Goal: Task Accomplishment & Management: Complete application form

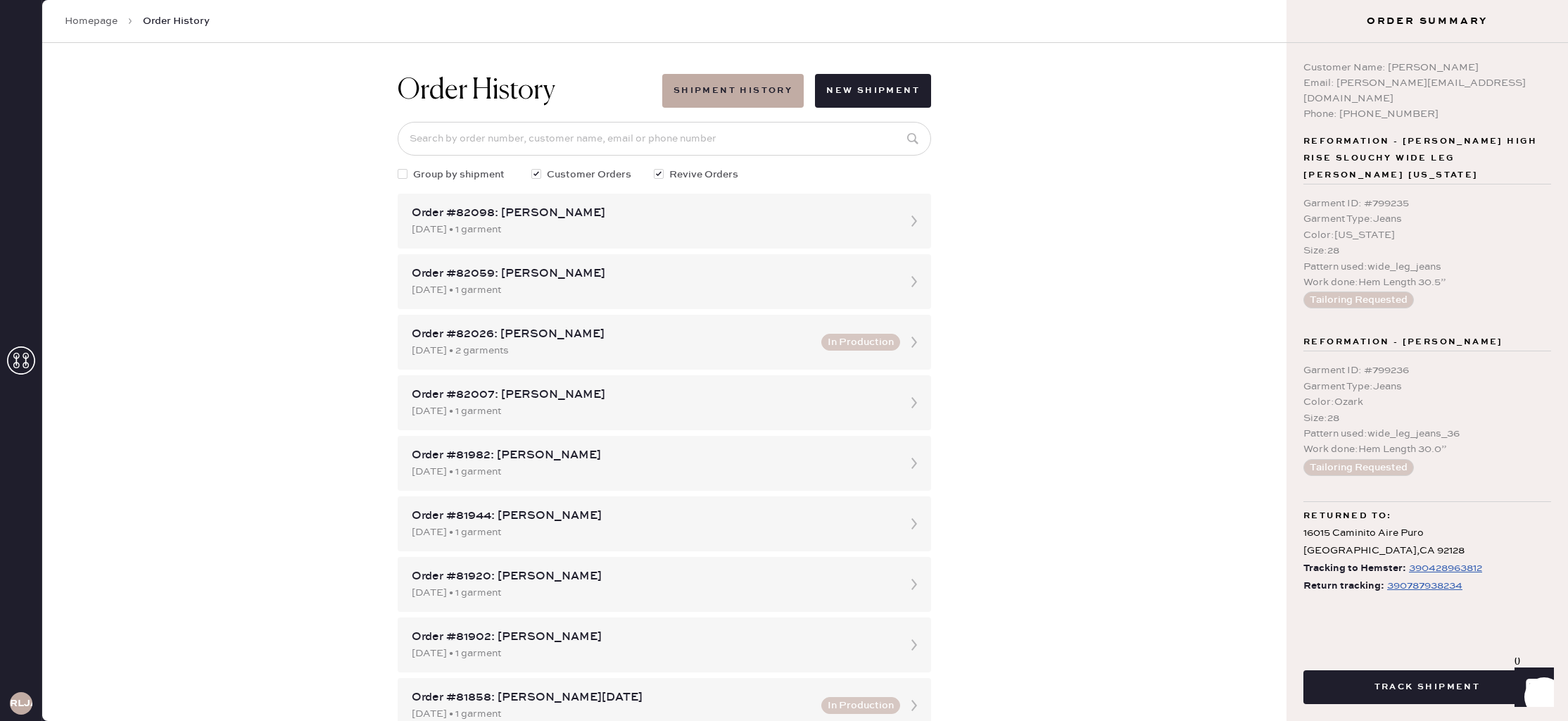
click at [11, 366] on icon at bounding box center [20, 360] width 28 height 28
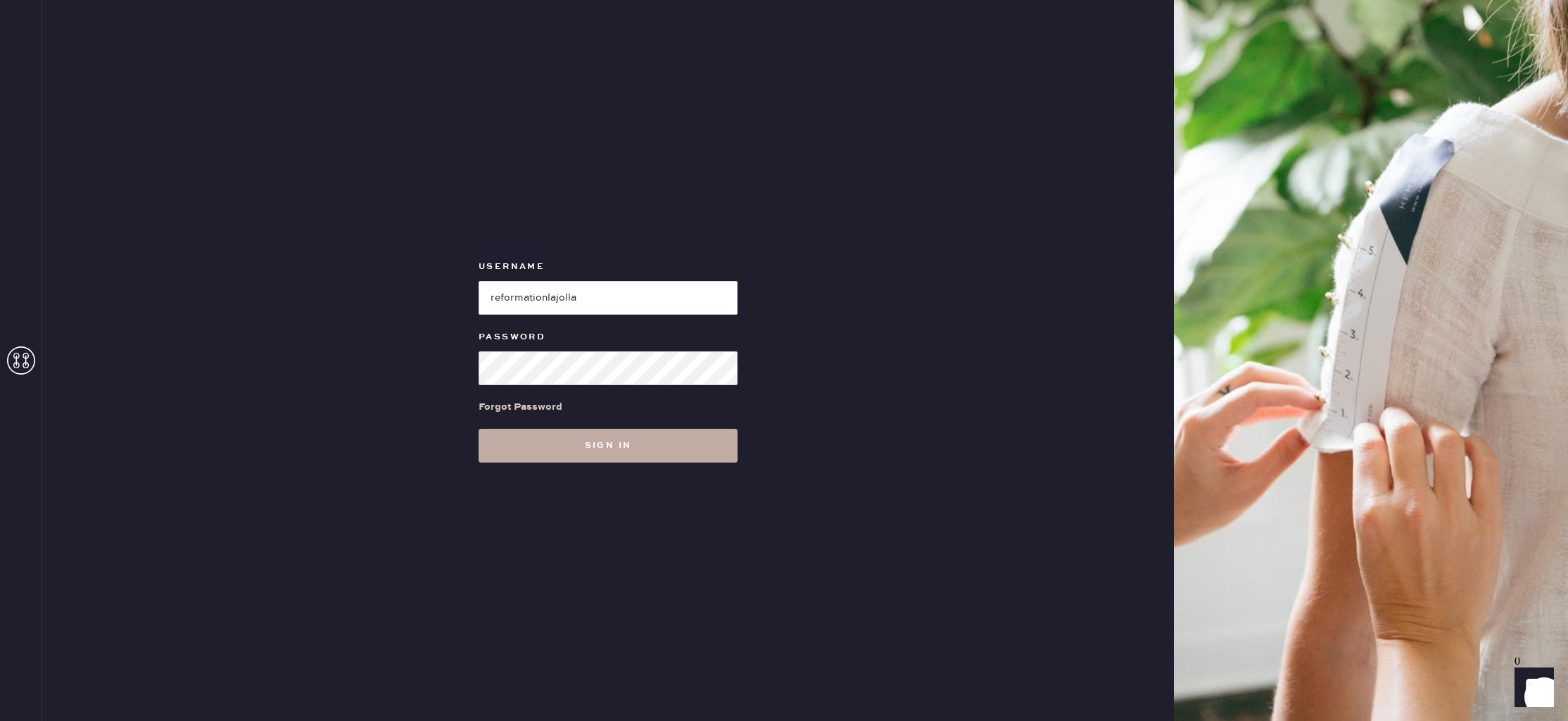
click at [596, 449] on button "Sign in" at bounding box center [608, 446] width 259 height 34
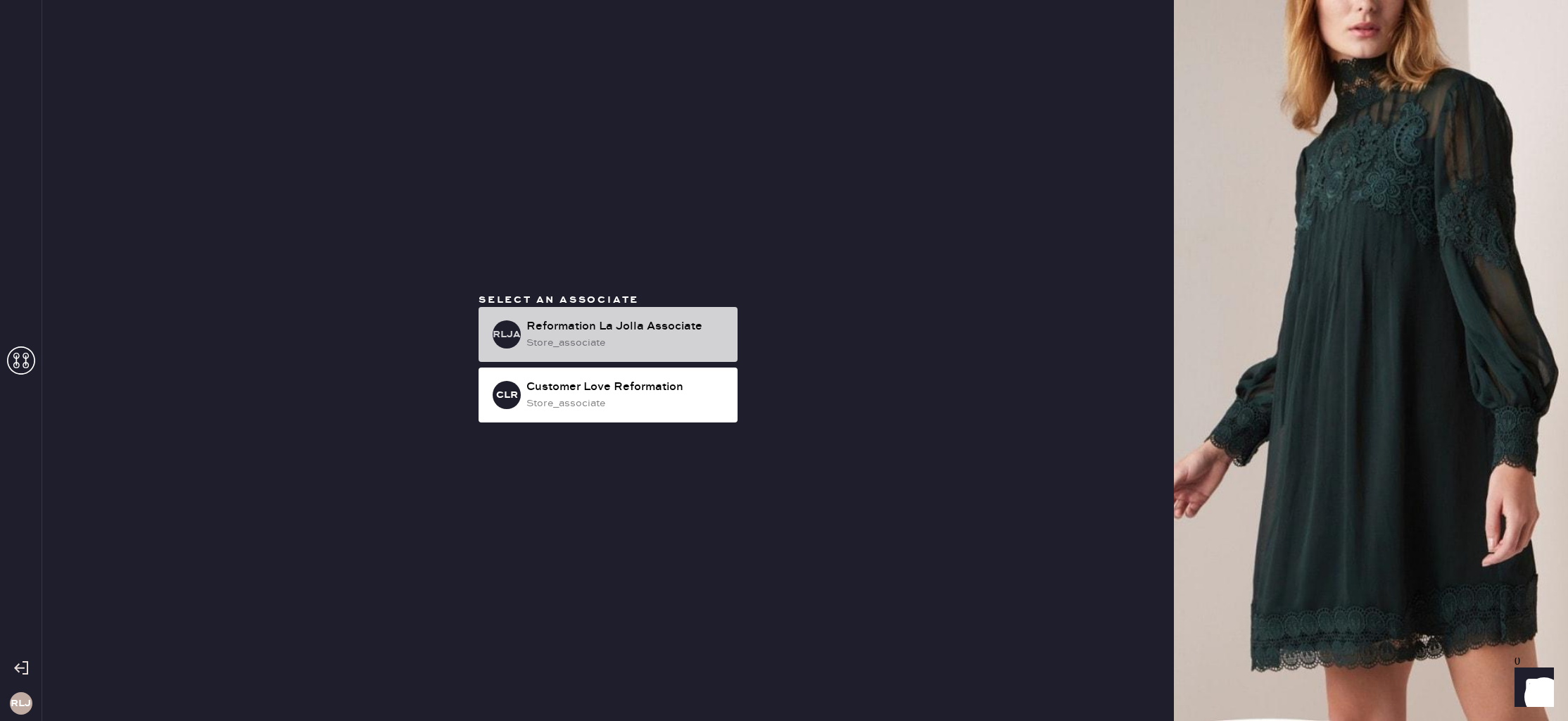
click at [626, 332] on div "Reformation La Jolla Associate" at bounding box center [626, 327] width 200 height 17
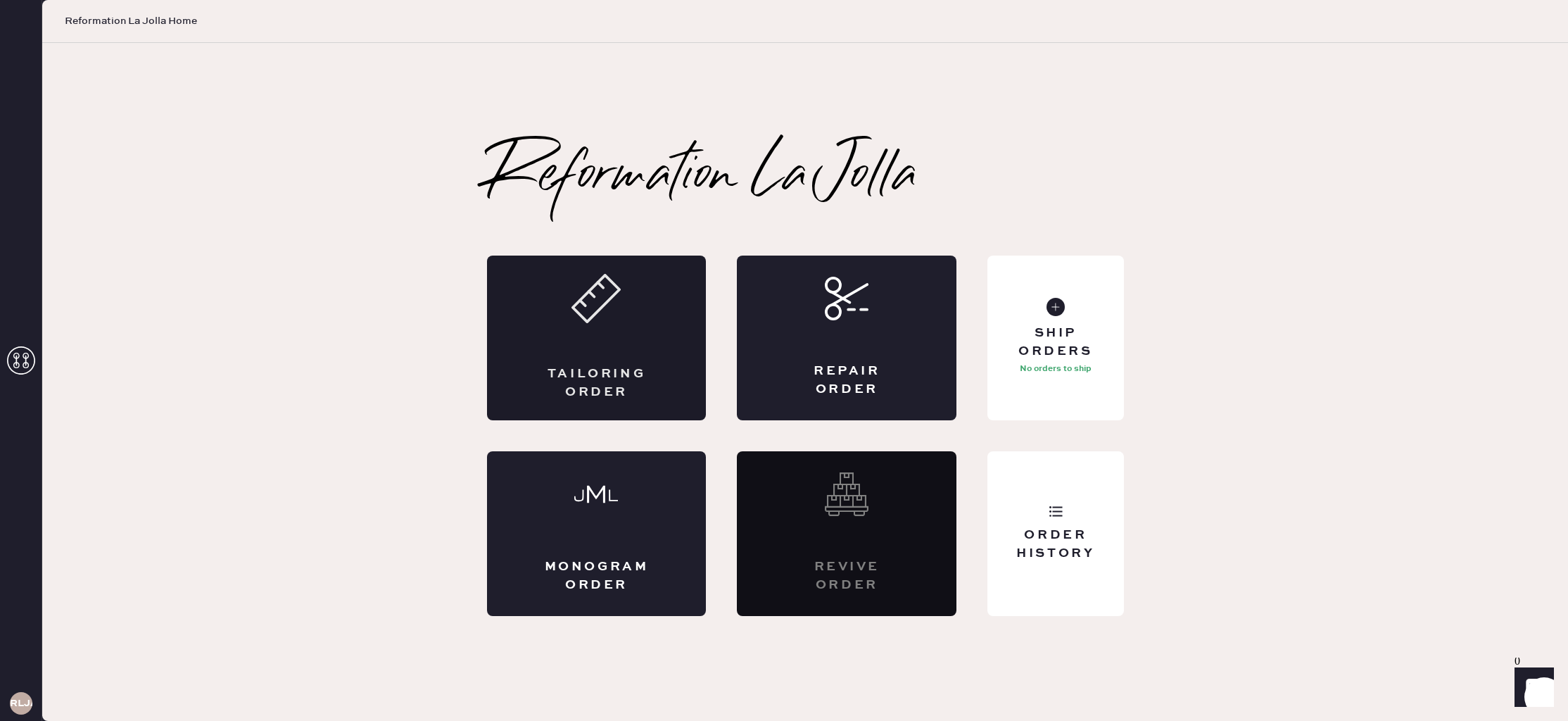
click at [605, 357] on div "Tailoring Order" at bounding box center [596, 338] width 219 height 164
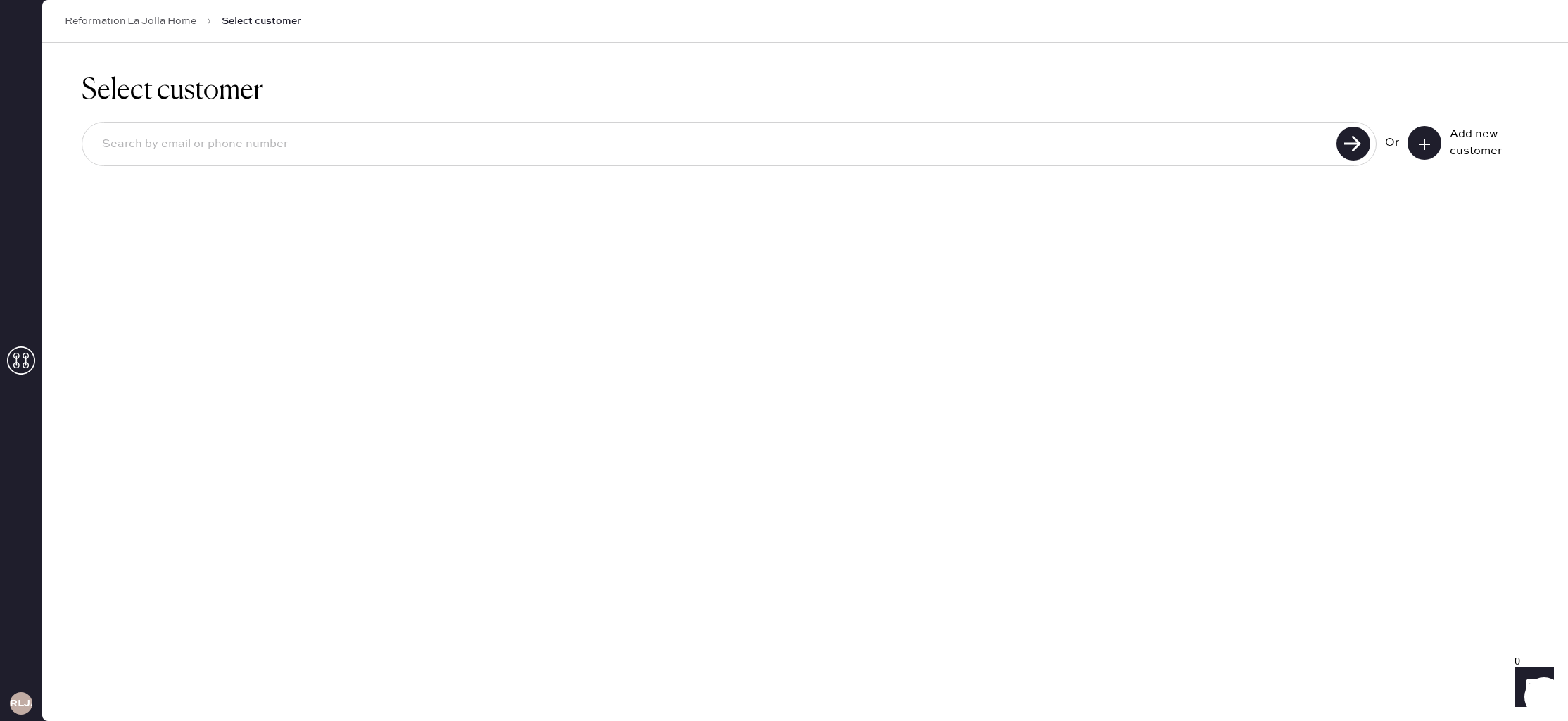
click at [326, 144] on input at bounding box center [711, 144] width 1242 height 32
click at [1433, 140] on button at bounding box center [1424, 143] width 34 height 34
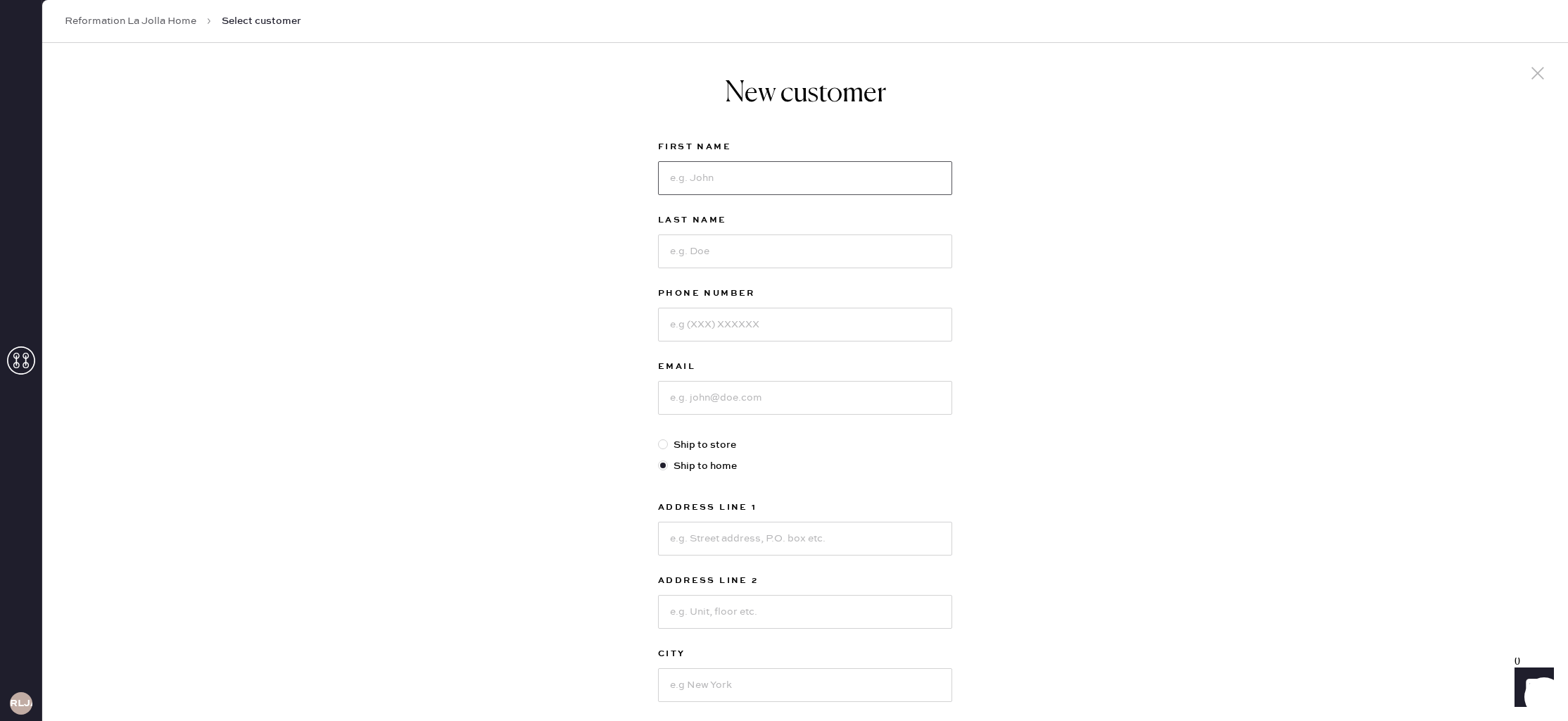
click at [700, 174] on input at bounding box center [805, 178] width 294 height 34
type input "[PERSON_NAME]"
click at [725, 257] on input at bounding box center [805, 251] width 294 height 34
type input "Fey"
click at [743, 333] on input at bounding box center [805, 324] width 294 height 34
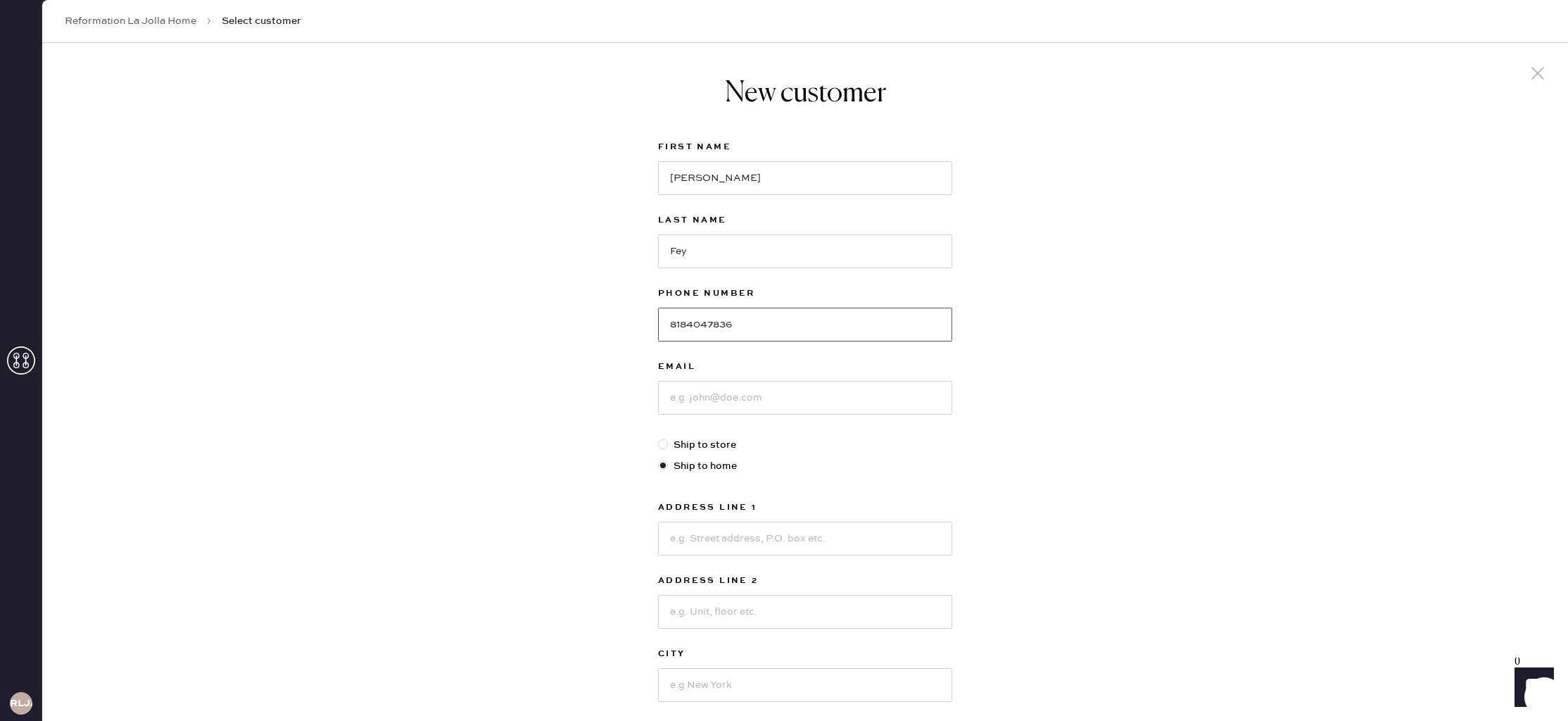
type input "8184047836"
click at [764, 400] on input at bounding box center [805, 397] width 294 height 34
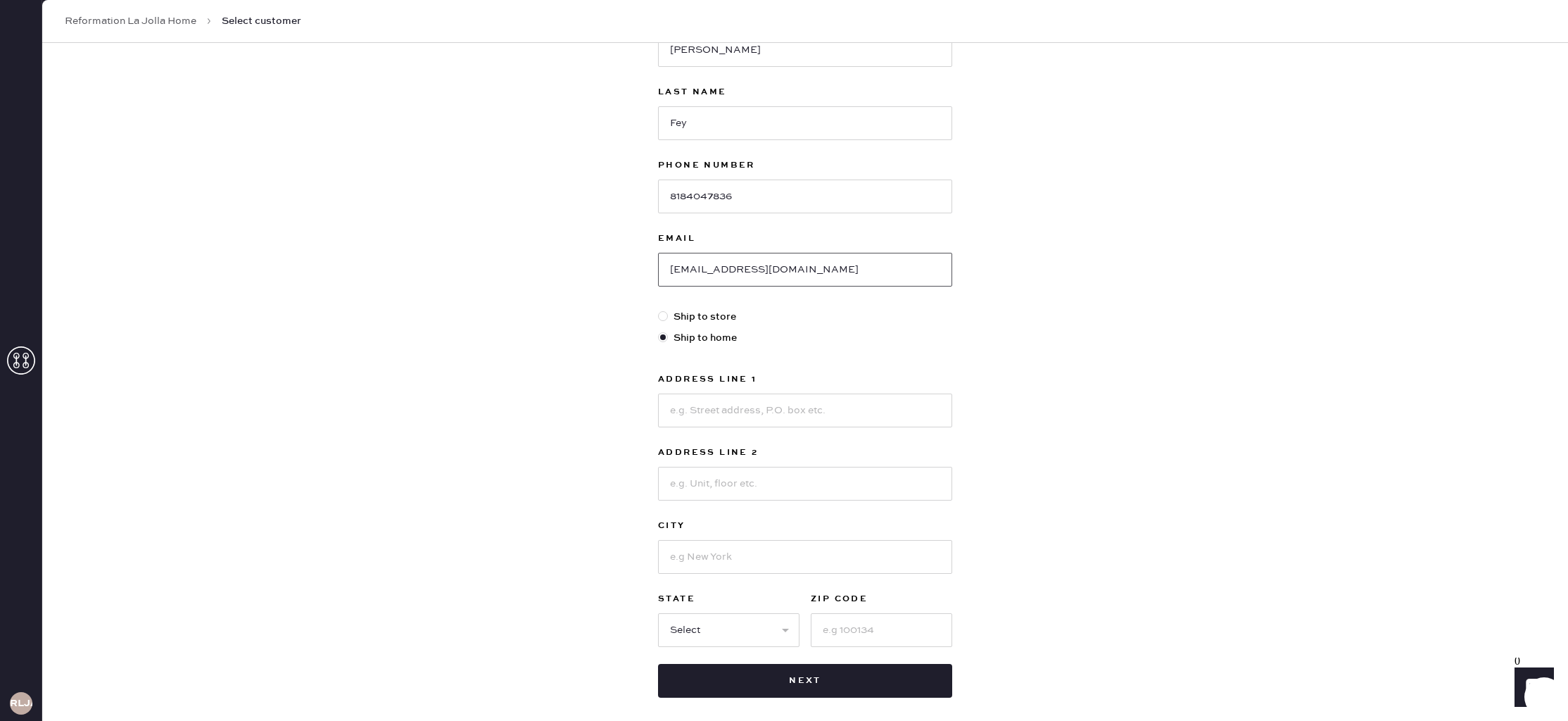
scroll to position [125, 0]
type input "[EMAIL_ADDRESS][DOMAIN_NAME]"
click at [765, 399] on input at bounding box center [805, 413] width 294 height 34
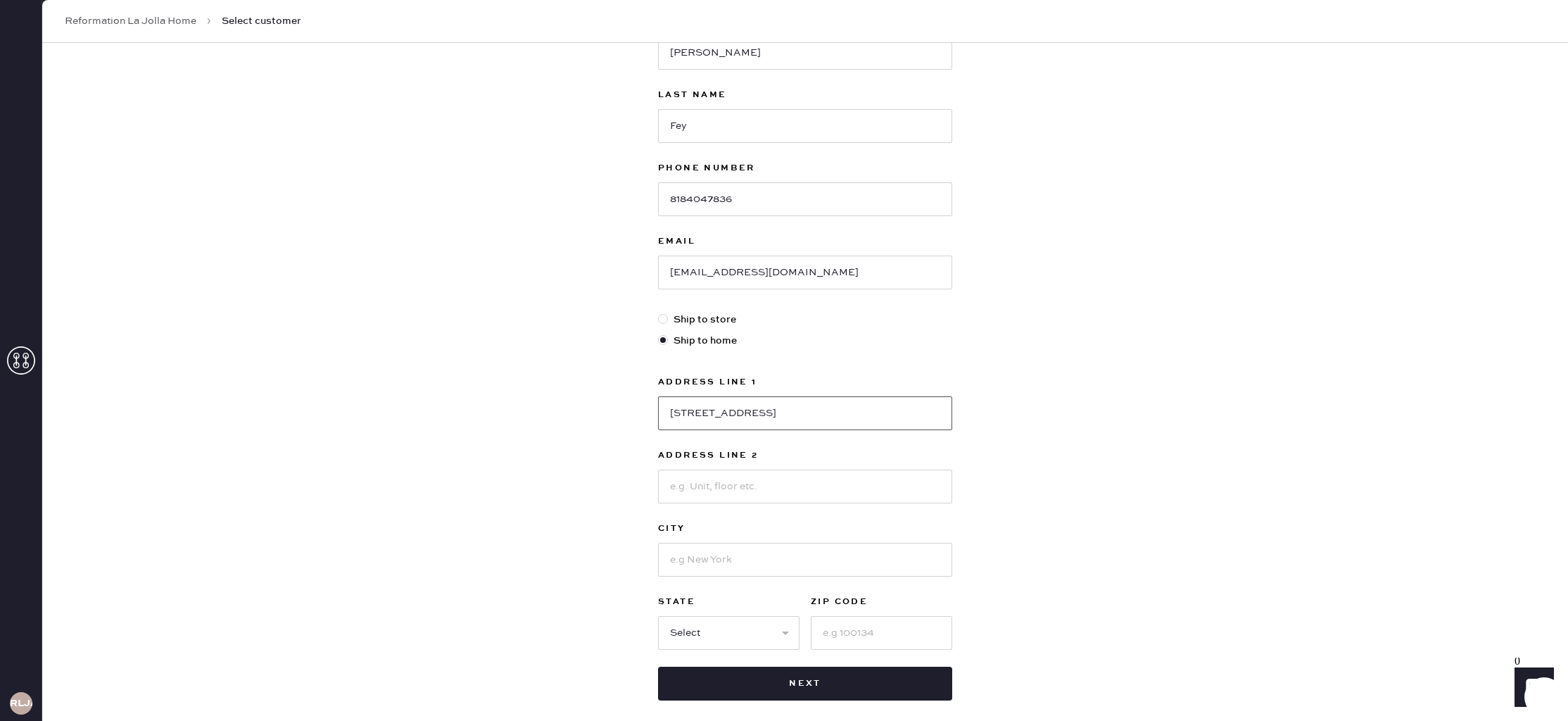
type input "[STREET_ADDRESS]"
click at [772, 563] on input at bounding box center [805, 560] width 294 height 34
type input "[GEOGRAPHIC_DATA][PERSON_NAME]"
click at [756, 630] on select "Select AK AL AR AZ CA CO CT [GEOGRAPHIC_DATA] DE FL [GEOGRAPHIC_DATA] HI [GEOGR…" at bounding box center [729, 633] width 142 height 34
select select "CA"
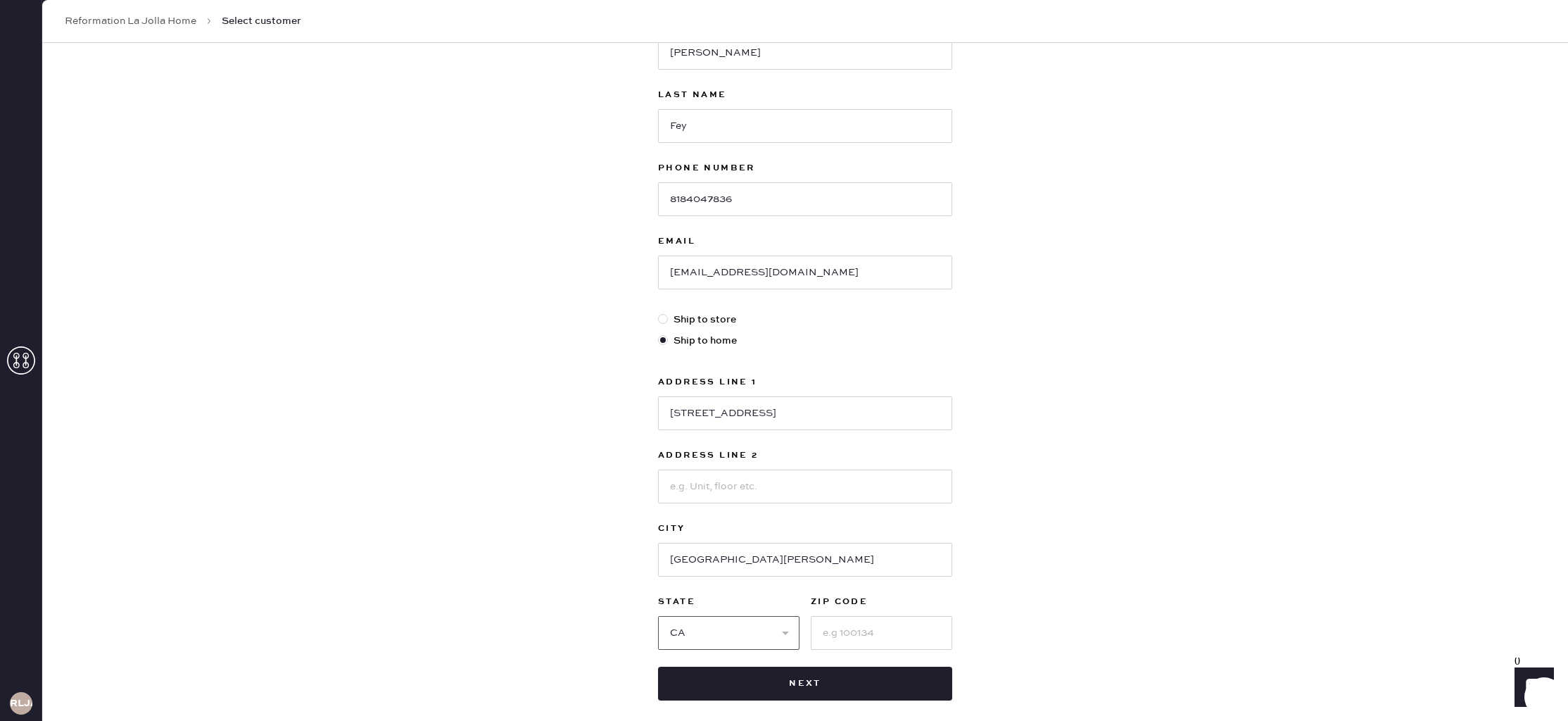
click at [658, 616] on select "Select AK AL AR AZ CA CO CT [GEOGRAPHIC_DATA] DE FL [GEOGRAPHIC_DATA] HI [GEOGR…" at bounding box center [729, 633] width 142 height 34
click at [851, 639] on input at bounding box center [882, 633] width 142 height 34
type input "93405"
click at [1066, 545] on div "New customer First Name [PERSON_NAME] Last Name [PERSON_NAME] Phone Number [PHO…" at bounding box center [805, 354] width 1526 height 873
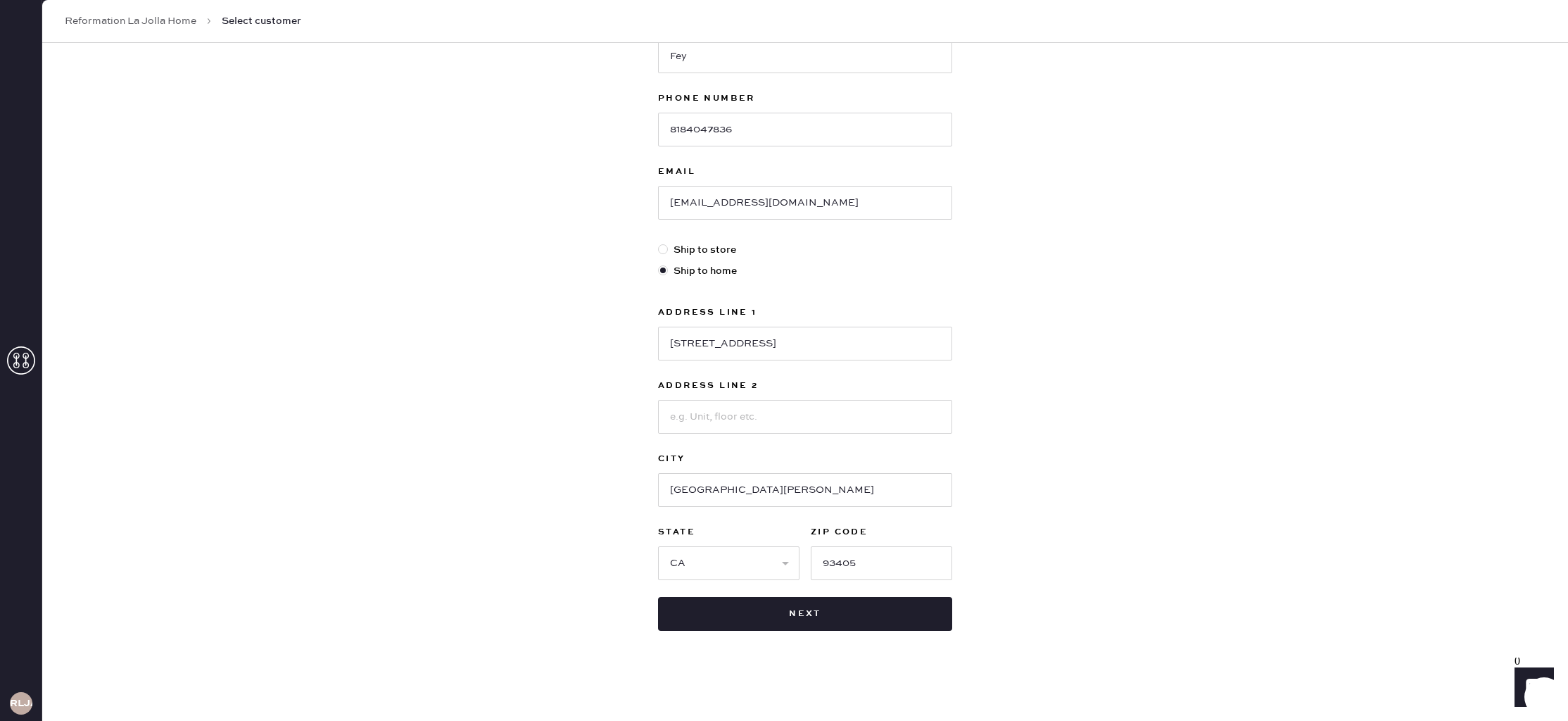
scroll to position [195, 0]
click at [849, 617] on button "Next" at bounding box center [805, 615] width 294 height 34
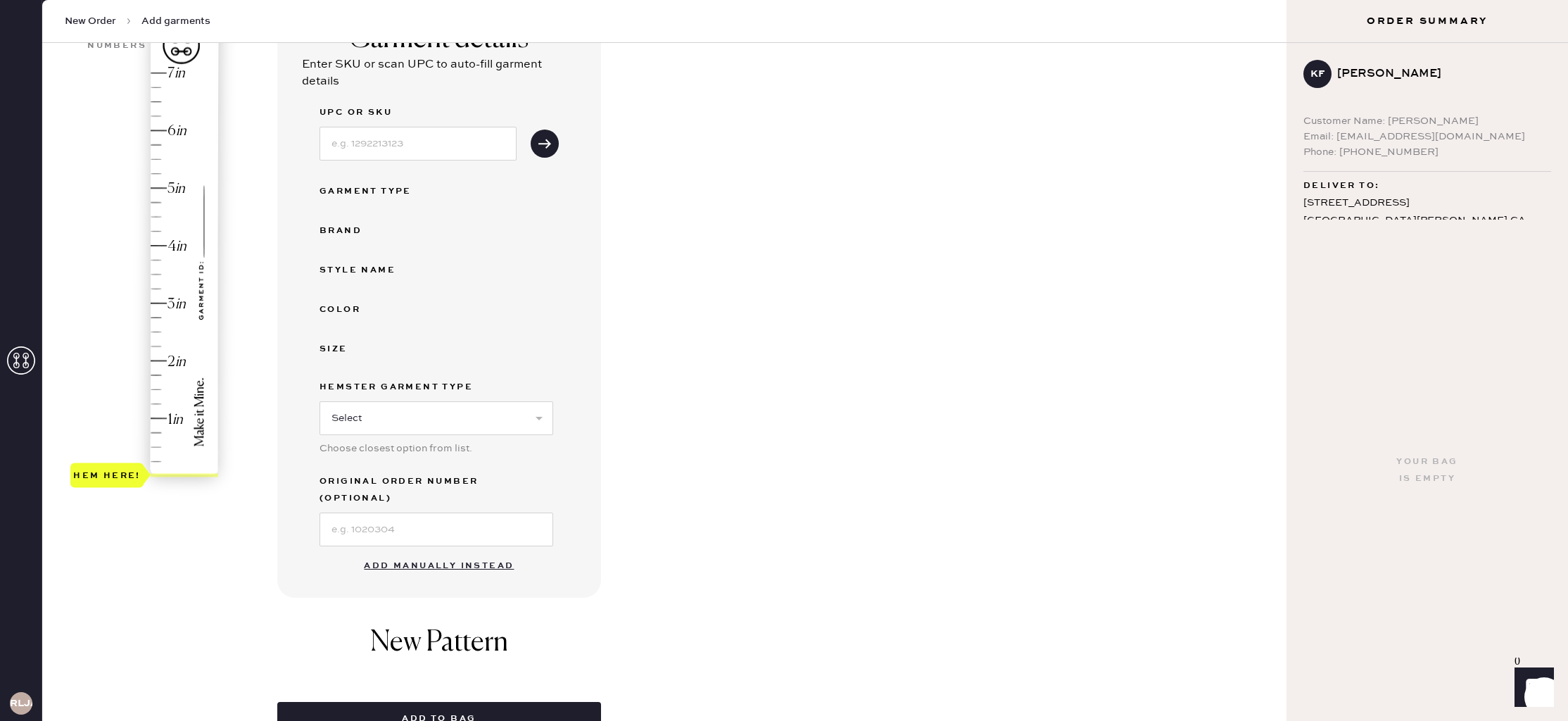
scroll to position [149, 0]
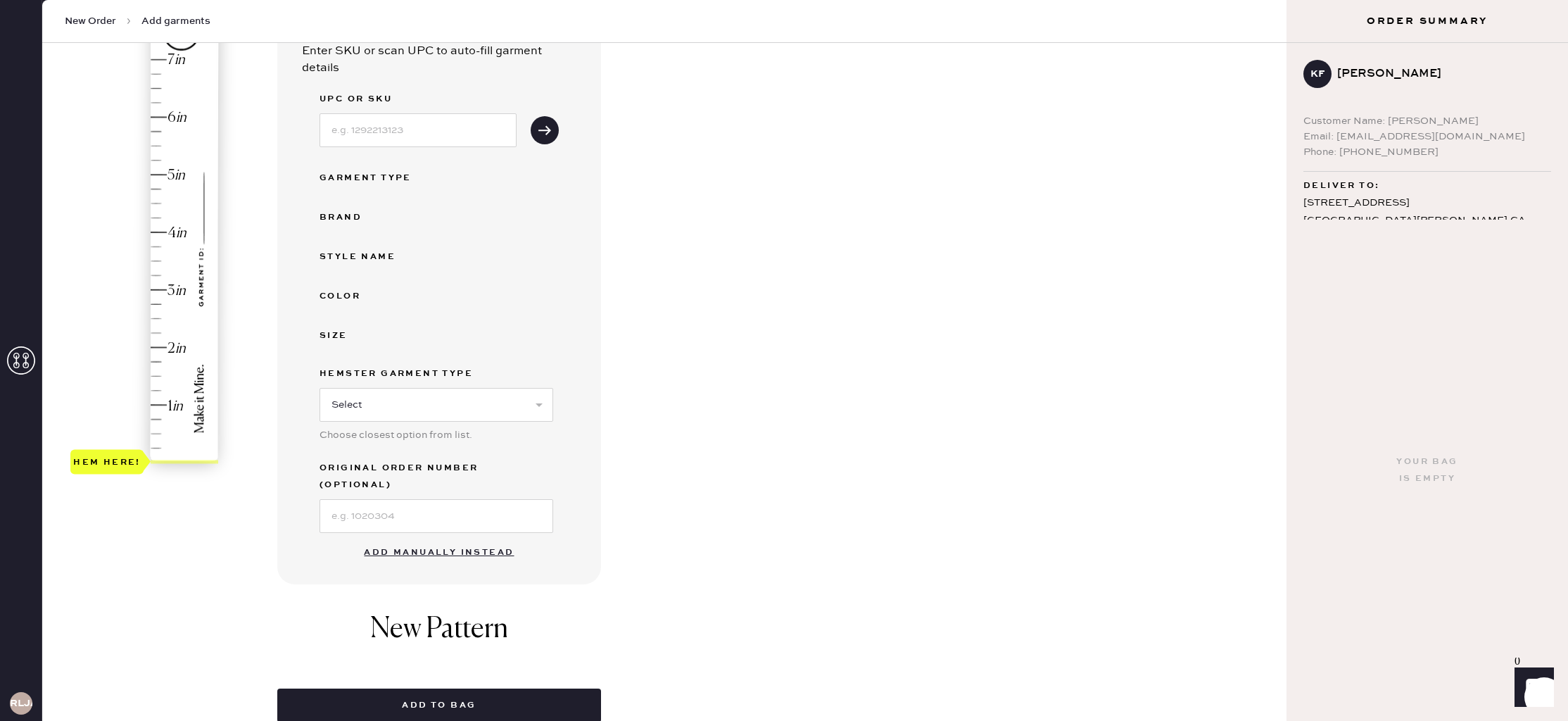
click at [479, 538] on button "Add manually instead" at bounding box center [438, 552] width 167 height 28
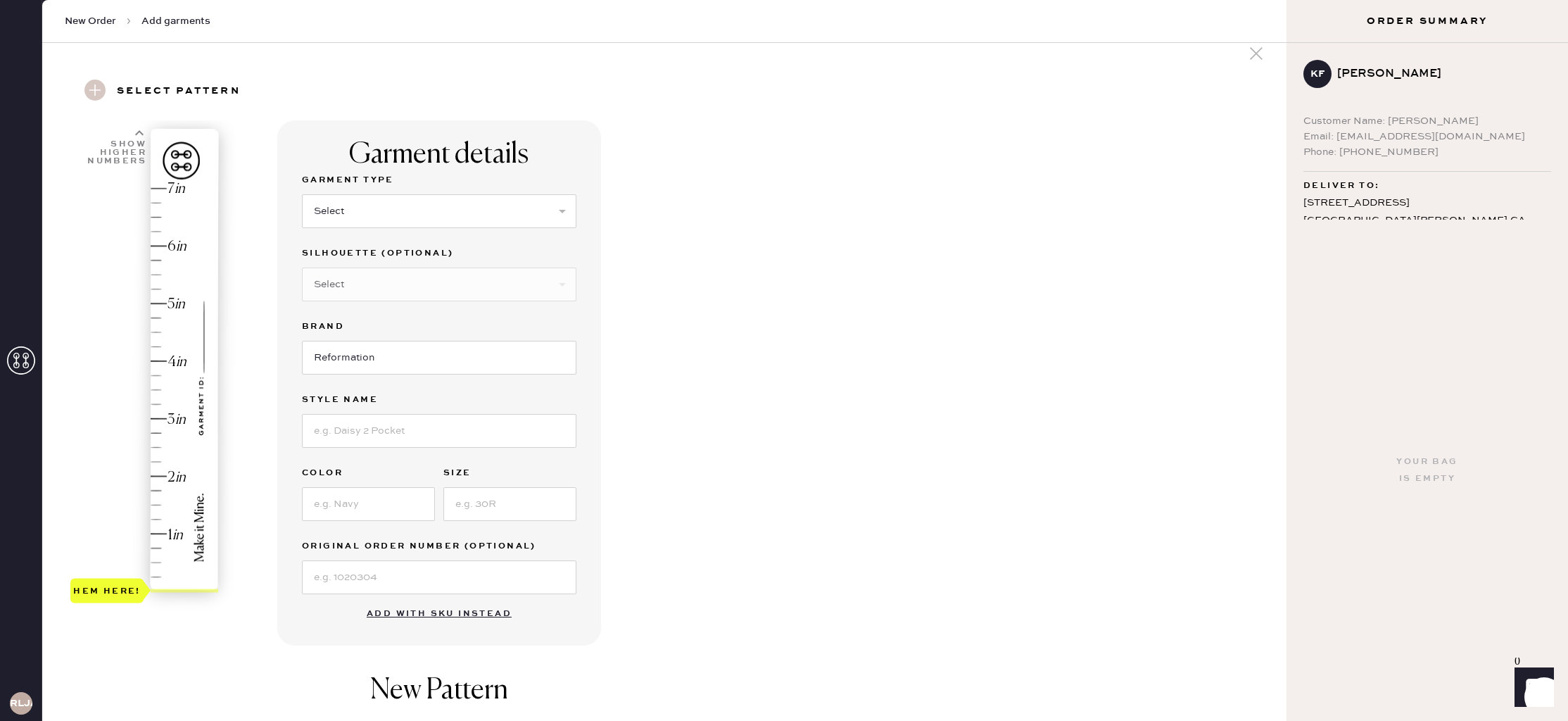
scroll to position [17, 0]
click at [502, 226] on select "Select Basic Skirt Jeans Leggings Pants Shorts Basic Sleeved Dress Basic Sleeve…" at bounding box center [439, 213] width 274 height 34
select select "2"
click at [302, 197] on select "Select Basic Skirt Jeans Leggings Pants Shorts Basic Sleeved Dress Basic Sleeve…" at bounding box center [439, 213] width 274 height 34
click at [420, 428] on input at bounding box center [439, 434] width 274 height 34
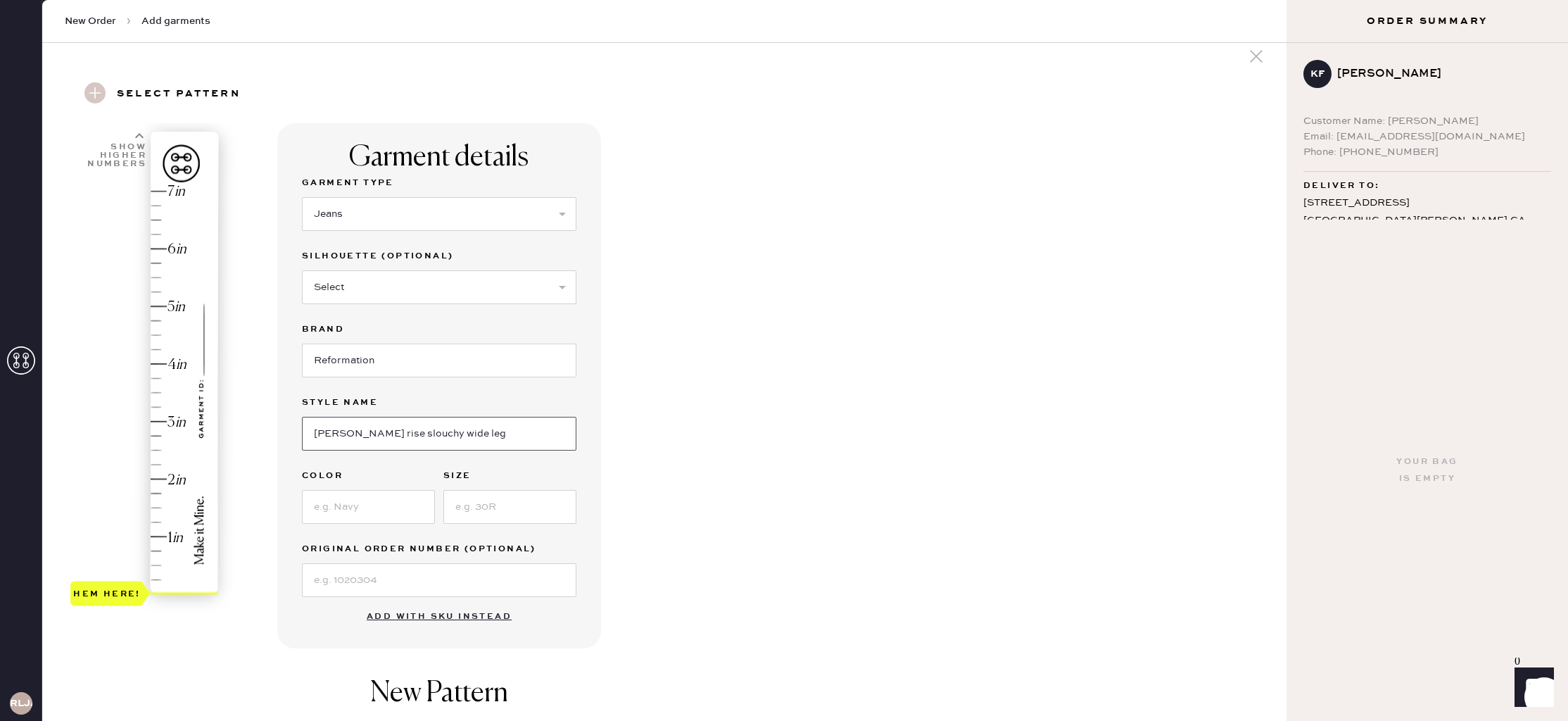
type input "[PERSON_NAME] rise slouchy wide leg"
click at [381, 497] on input at bounding box center [369, 507] width 133 height 34
type input "mole"
click at [497, 504] on input at bounding box center [510, 507] width 133 height 34
type input "27"
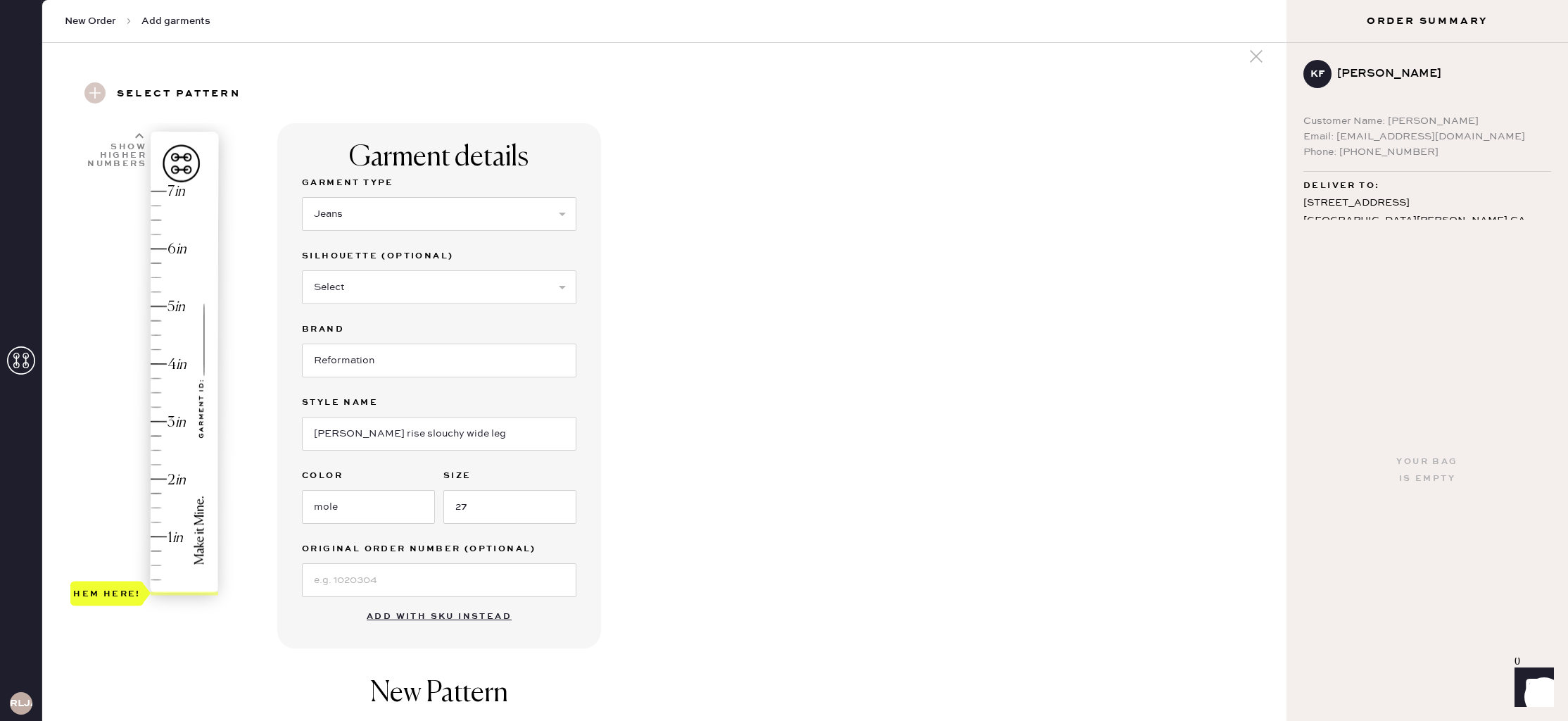
type input "1.5"
click at [159, 508] on div "Hem here!" at bounding box center [145, 393] width 150 height 416
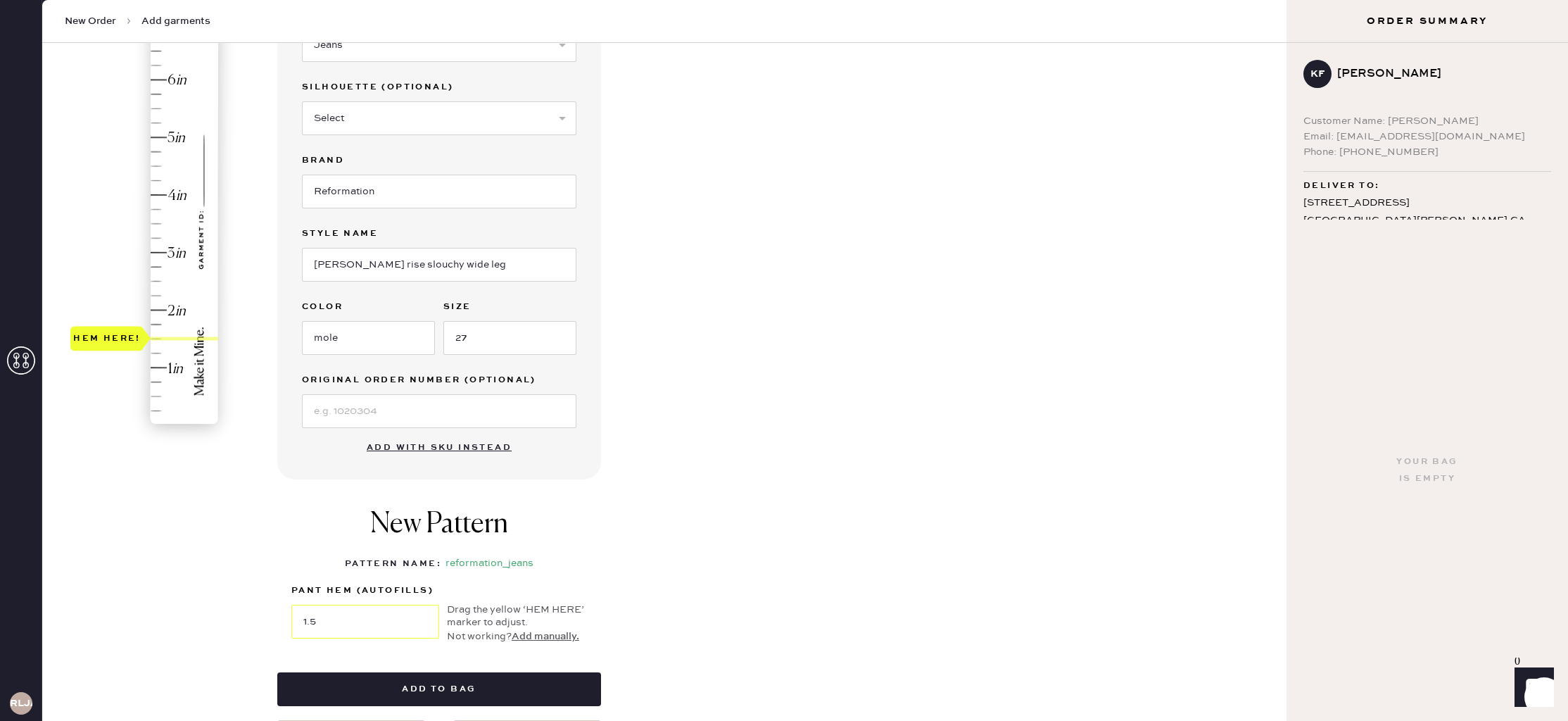
scroll to position [187, 0]
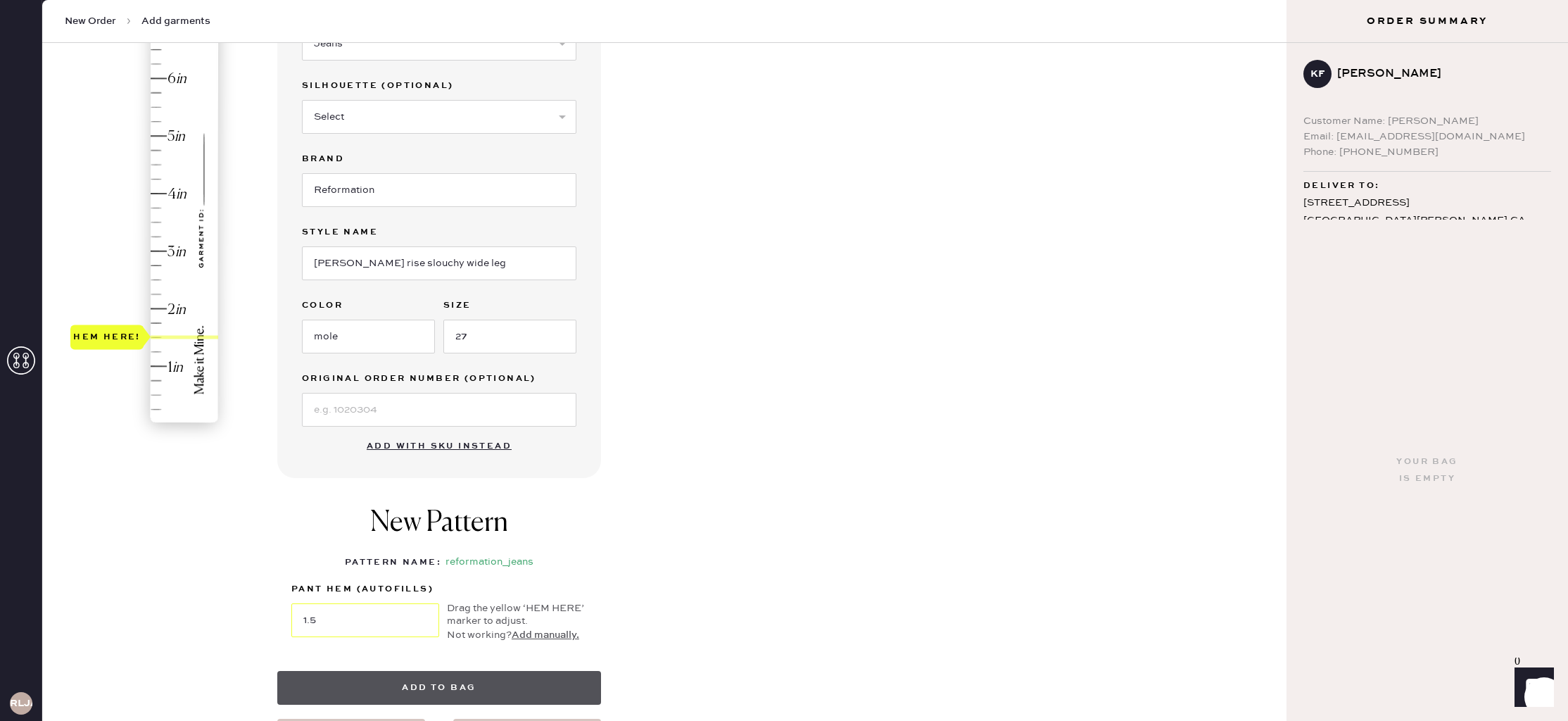
click at [487, 681] on button "Add to bag" at bounding box center [439, 688] width 323 height 34
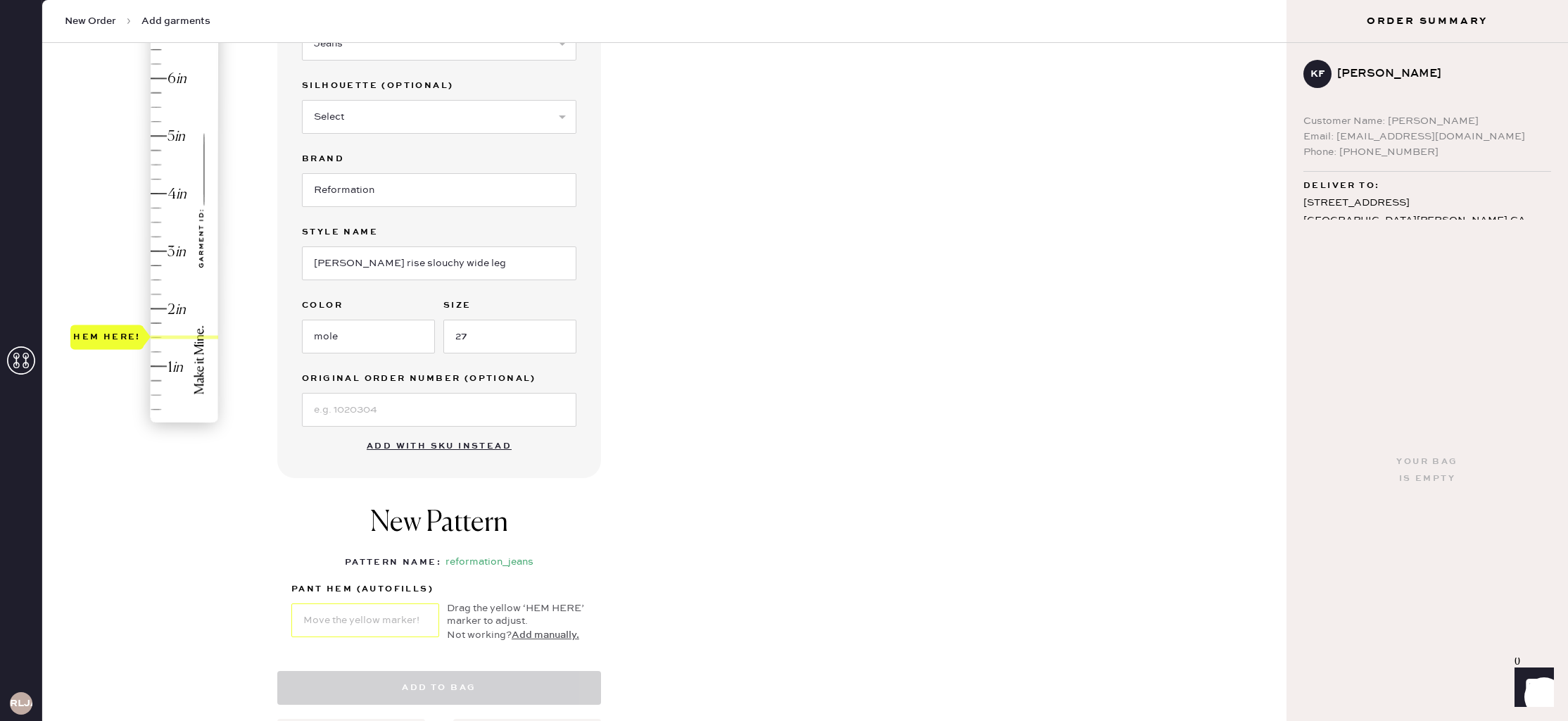
select select "2"
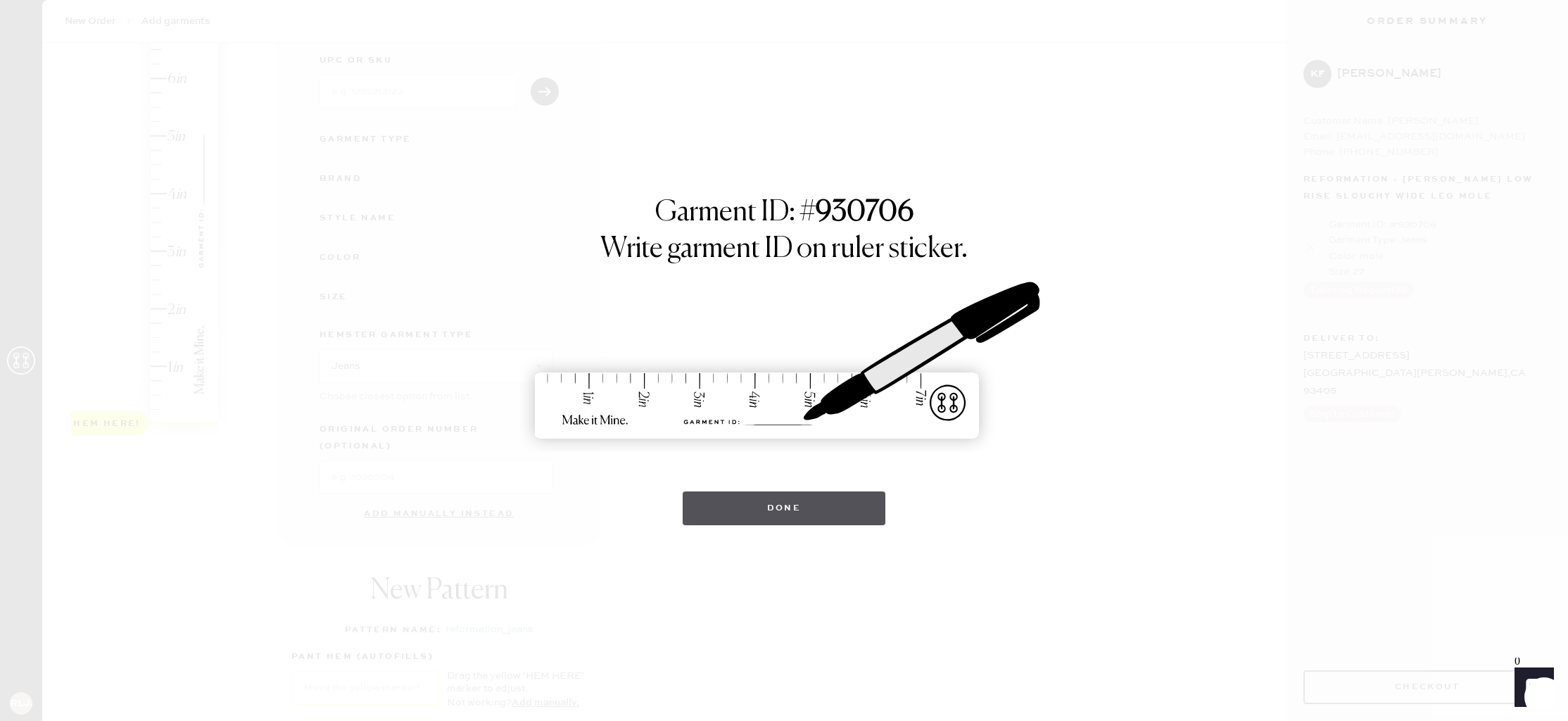
click at [778, 503] on button "Done" at bounding box center [785, 508] width 204 height 34
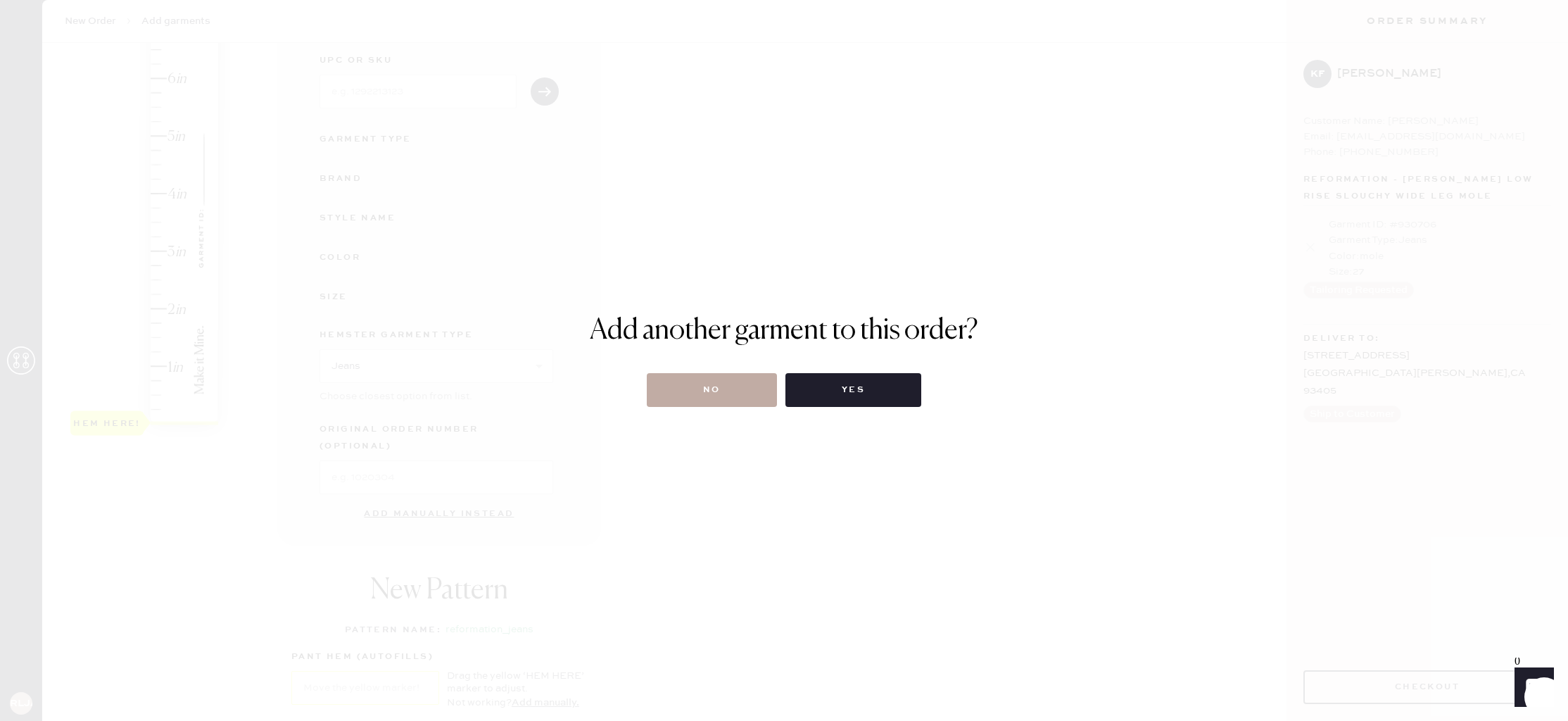
click at [734, 391] on button "No" at bounding box center [712, 390] width 130 height 34
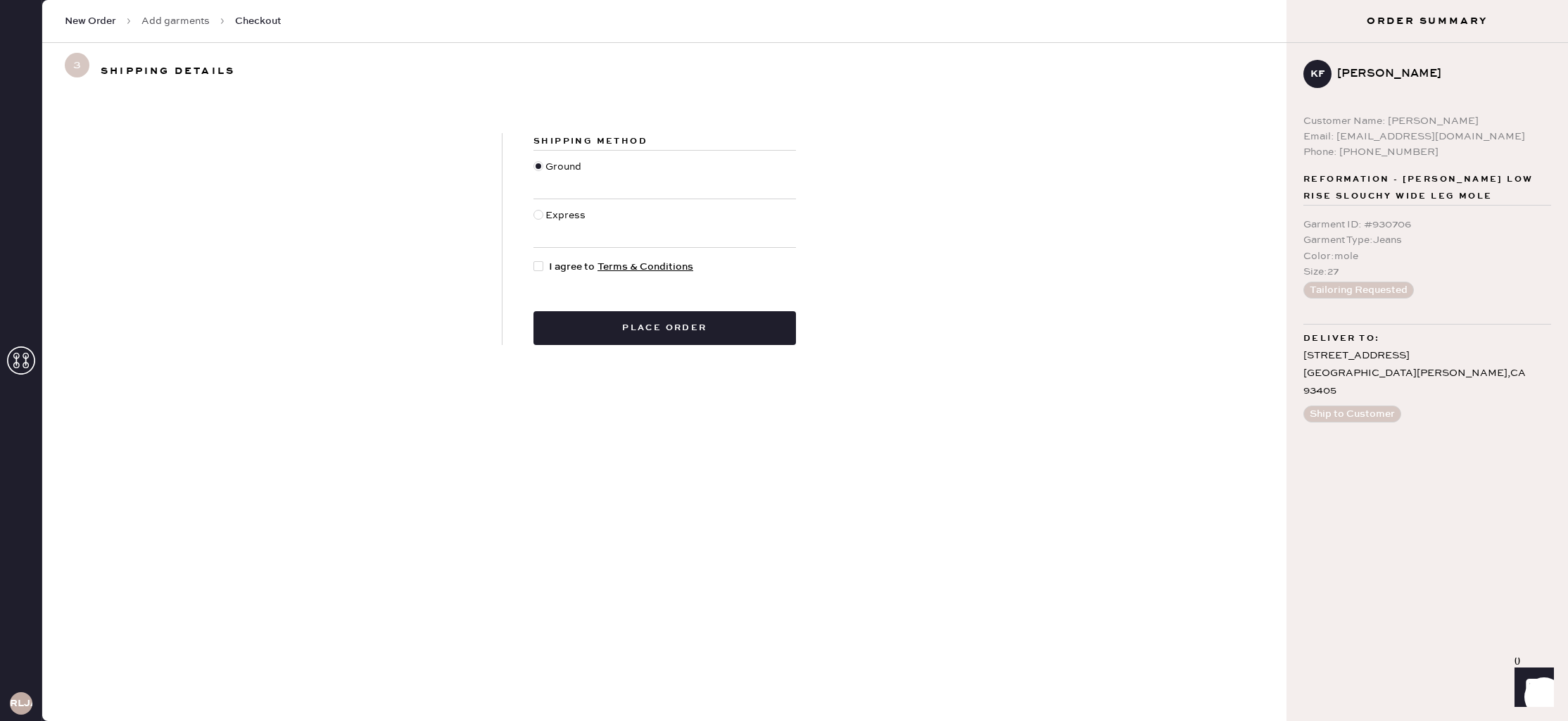
click at [536, 263] on div at bounding box center [538, 265] width 10 height 10
click at [534, 260] on input "I agree to Terms & Conditions" at bounding box center [534, 259] width 1 height 1
checkbox input "true"
click at [691, 318] on button "Place order" at bounding box center [665, 328] width 262 height 34
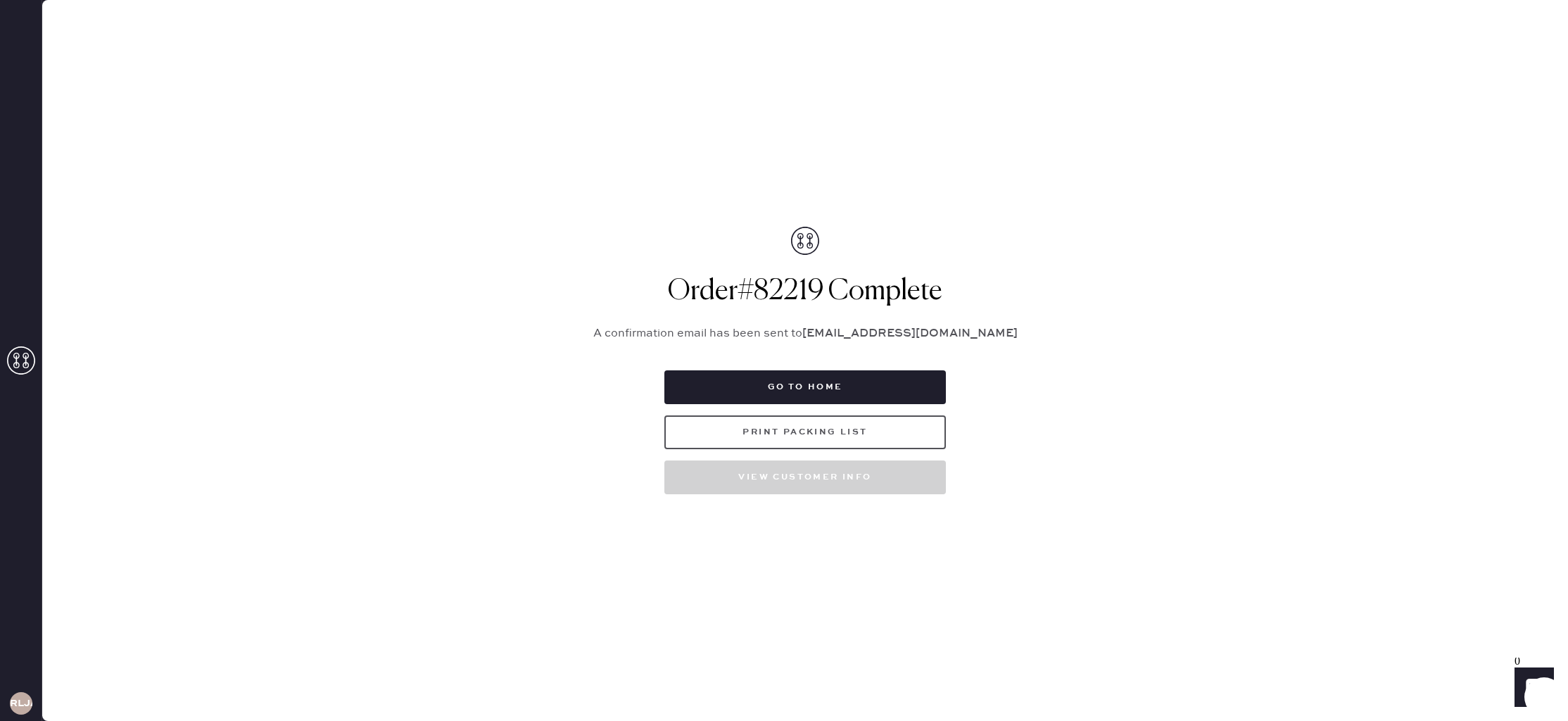
click at [868, 435] on button "Print Packing List" at bounding box center [804, 432] width 281 height 34
click at [26, 369] on icon at bounding box center [20, 360] width 28 height 28
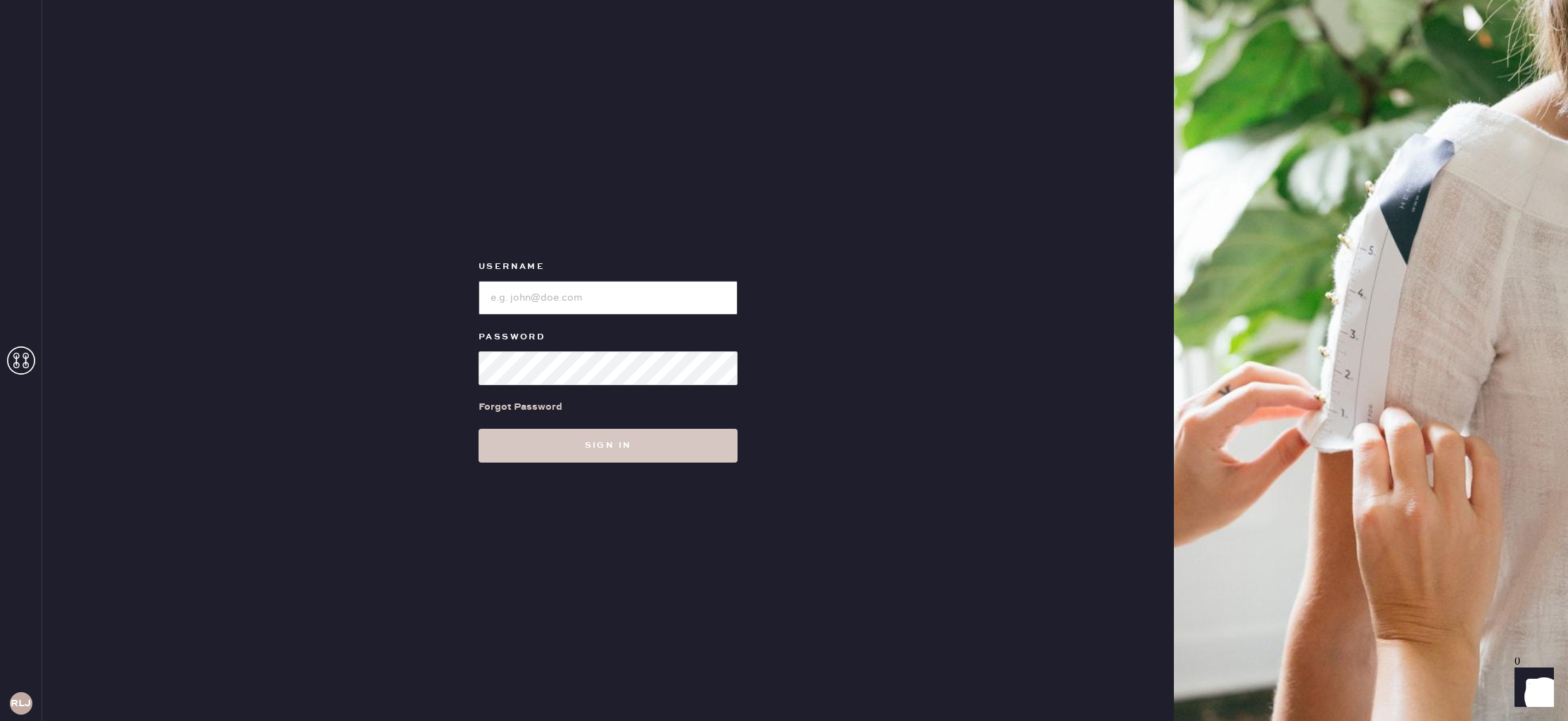
type input "reformationlajolla"
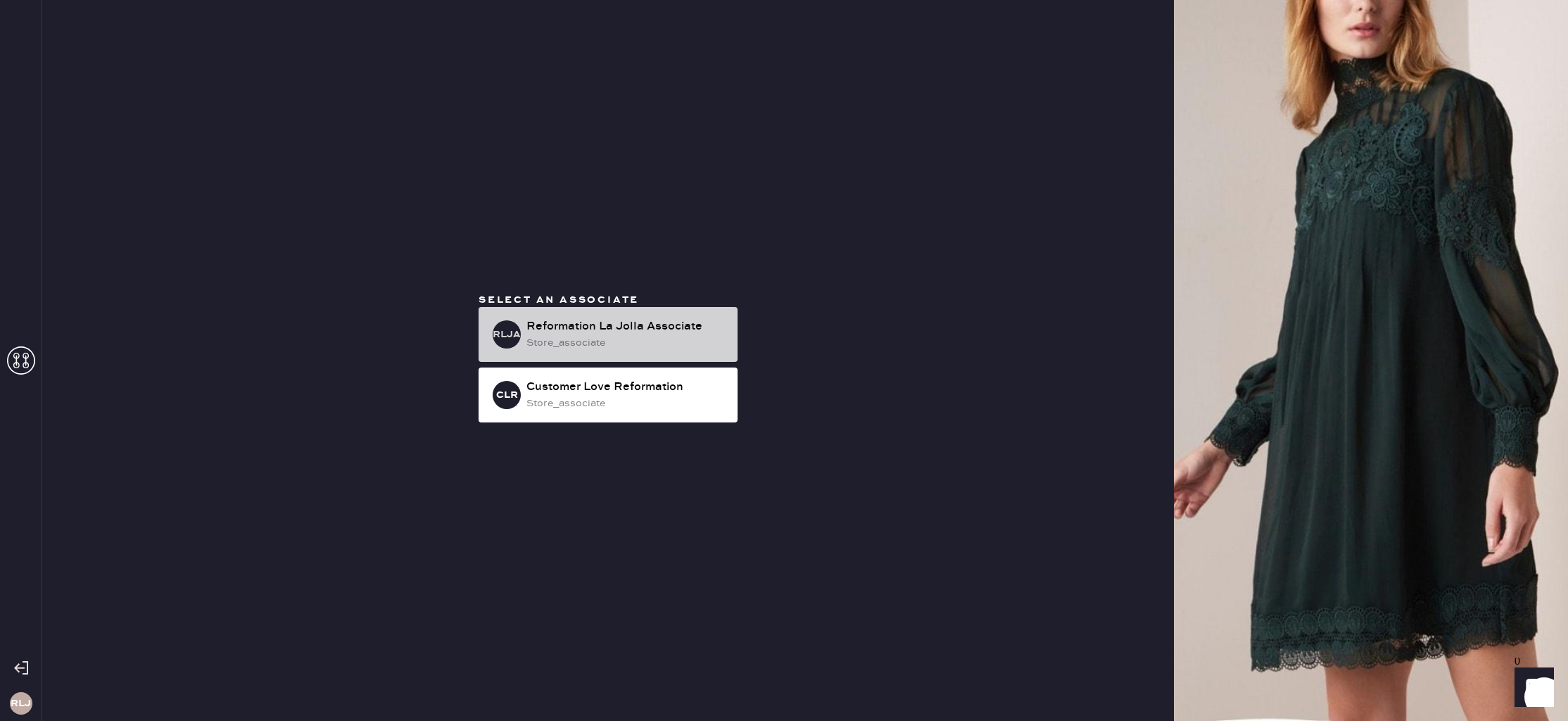
click at [667, 318] on div "Reformation La Jolla Associate" at bounding box center [626, 327] width 200 height 17
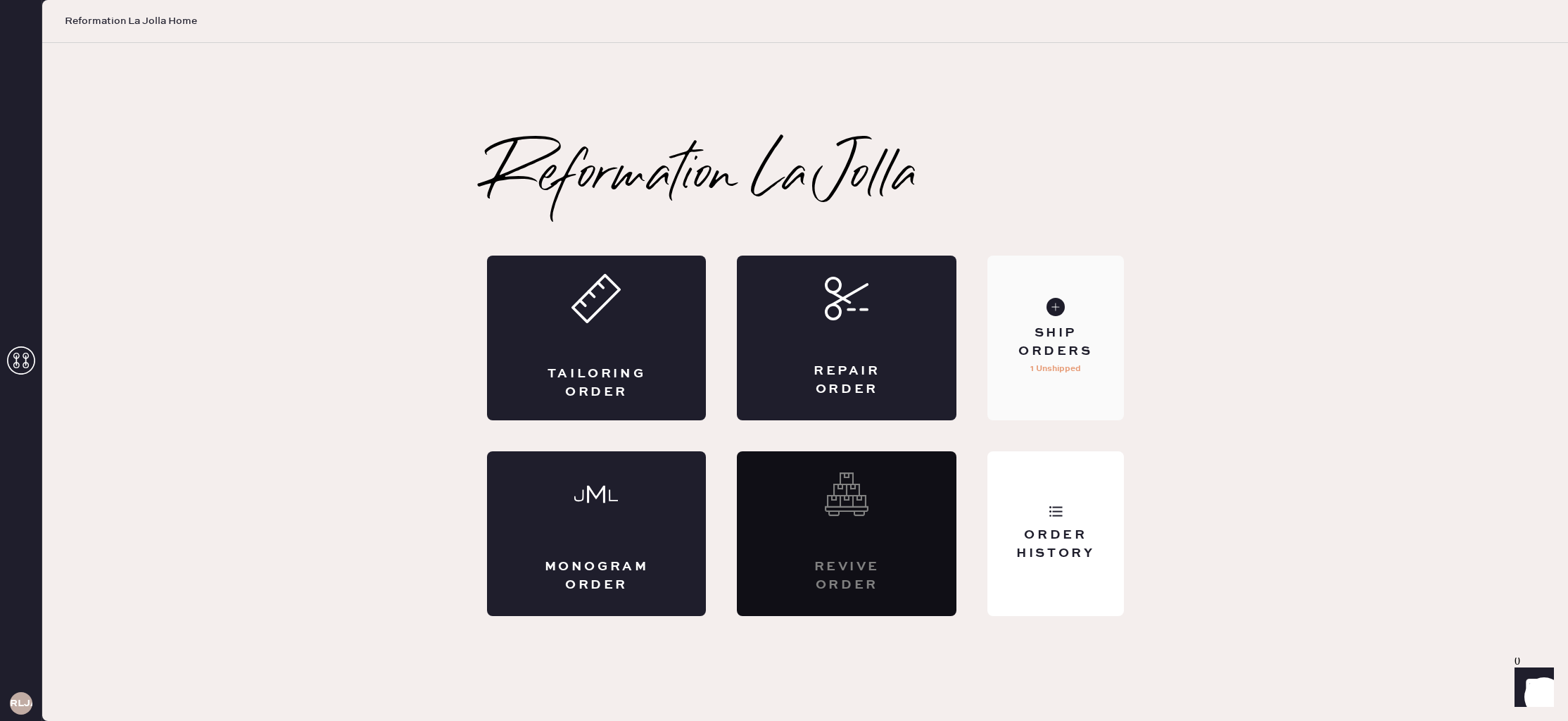
click at [1085, 365] on div "Ship Orders 1 Unshipped" at bounding box center [1055, 338] width 136 height 164
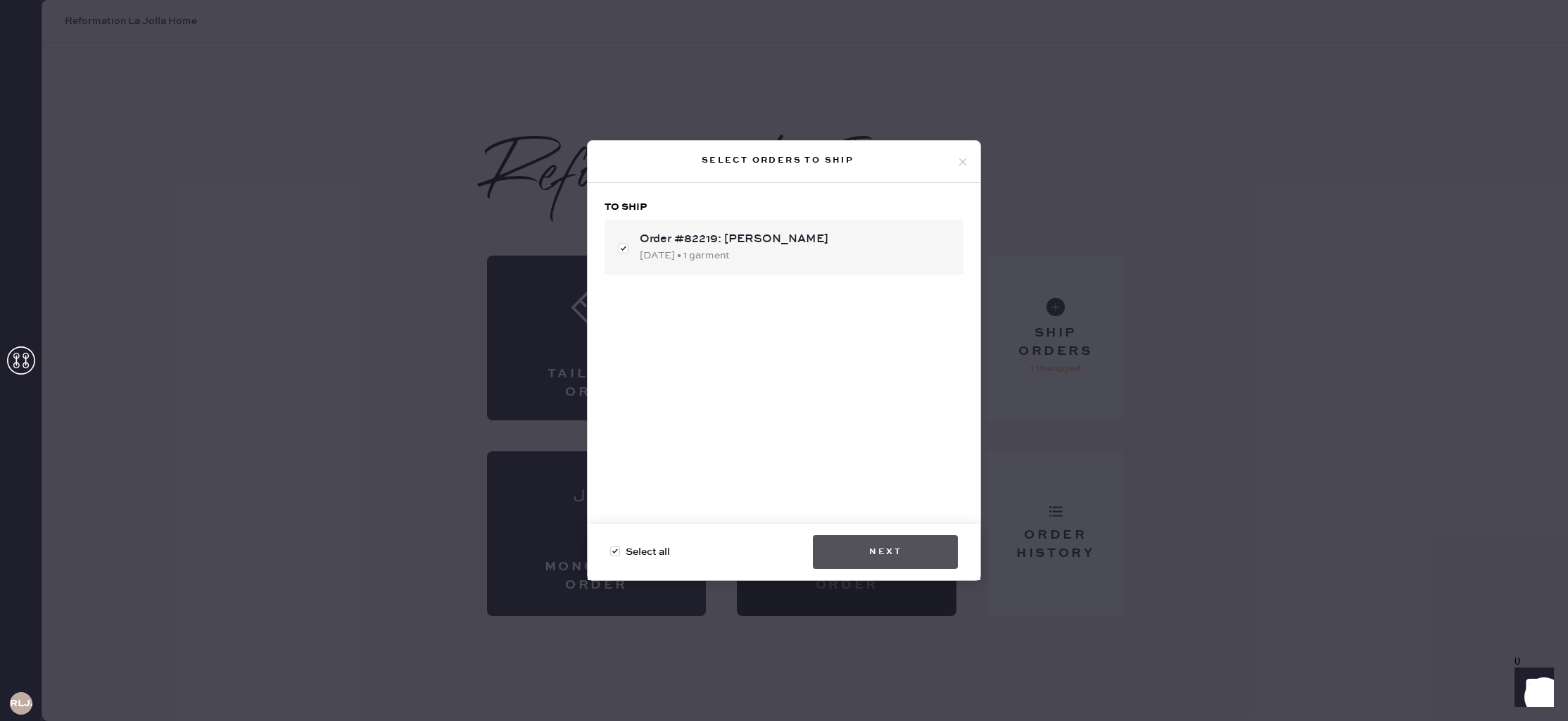
click at [865, 542] on button "Next" at bounding box center [885, 552] width 145 height 34
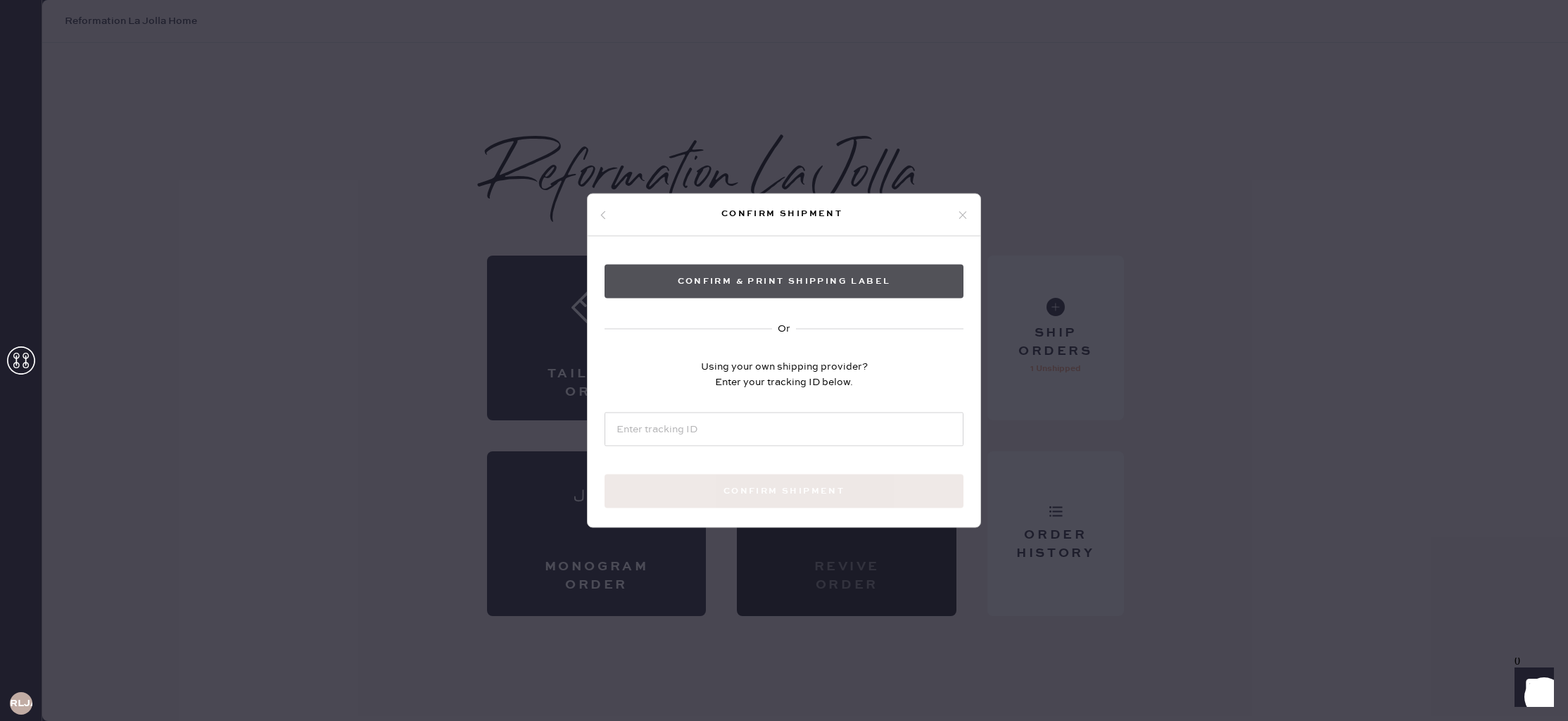
click at [876, 275] on button "Confirm & Print shipping label" at bounding box center [784, 281] width 359 height 34
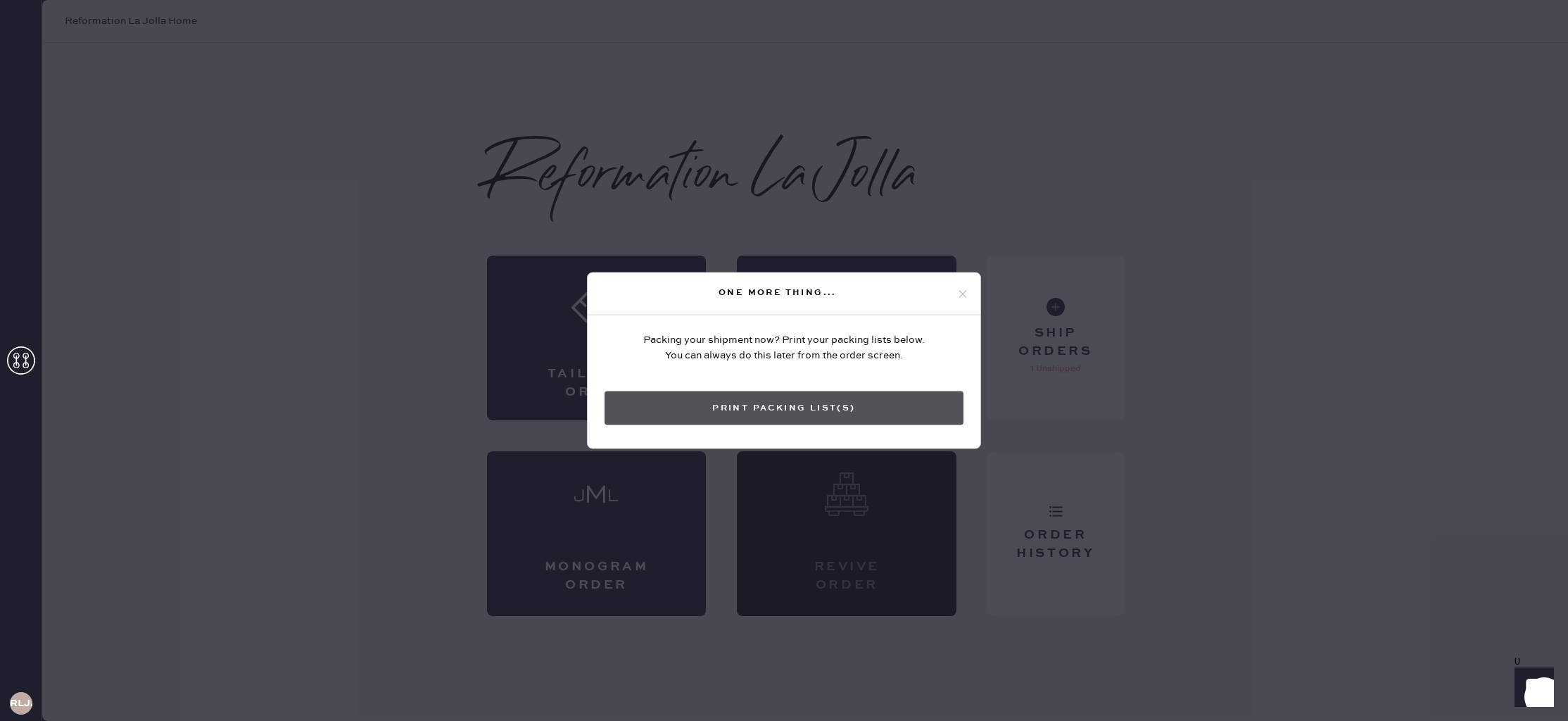
click at [831, 407] on button "Print Packing List(s)" at bounding box center [784, 408] width 359 height 34
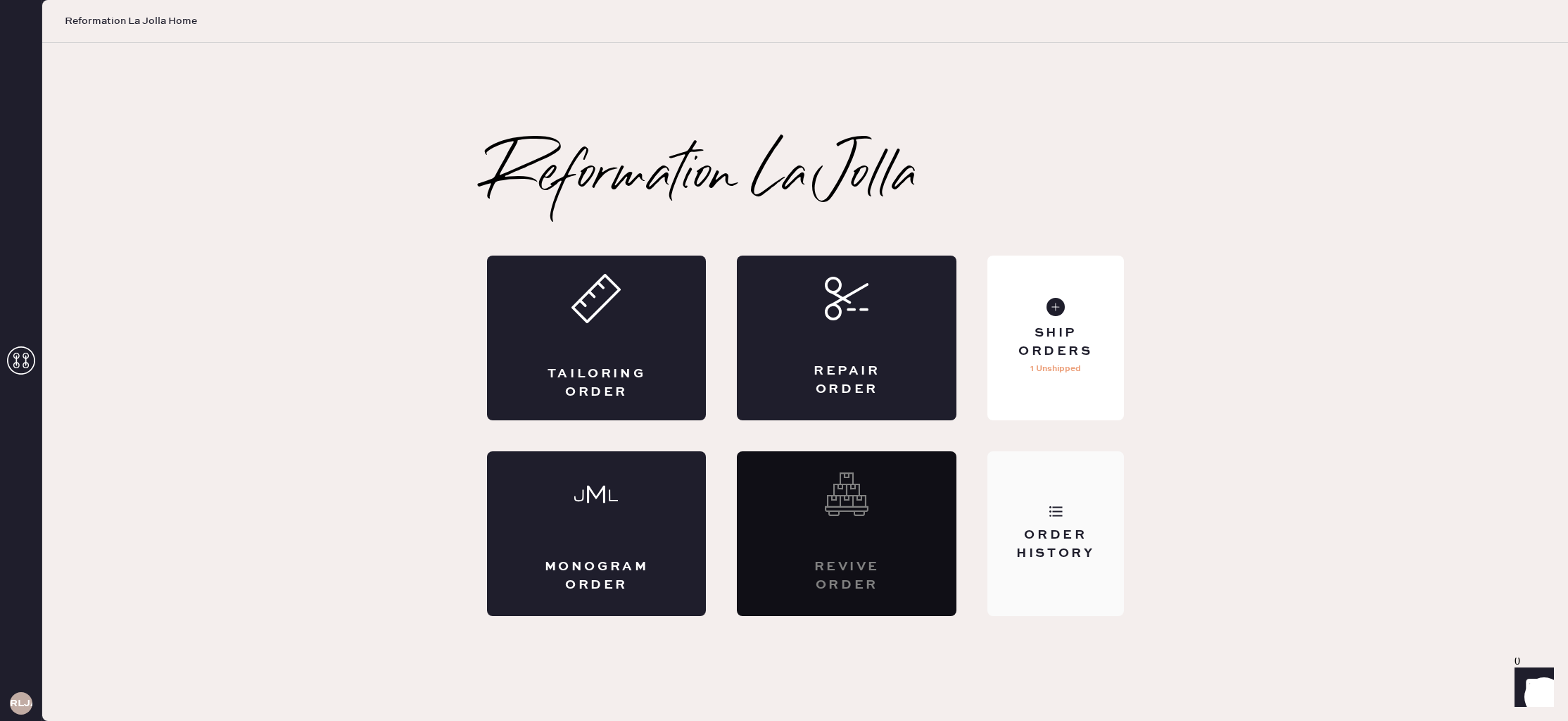
click at [1084, 507] on div "Order History" at bounding box center [1055, 533] width 136 height 164
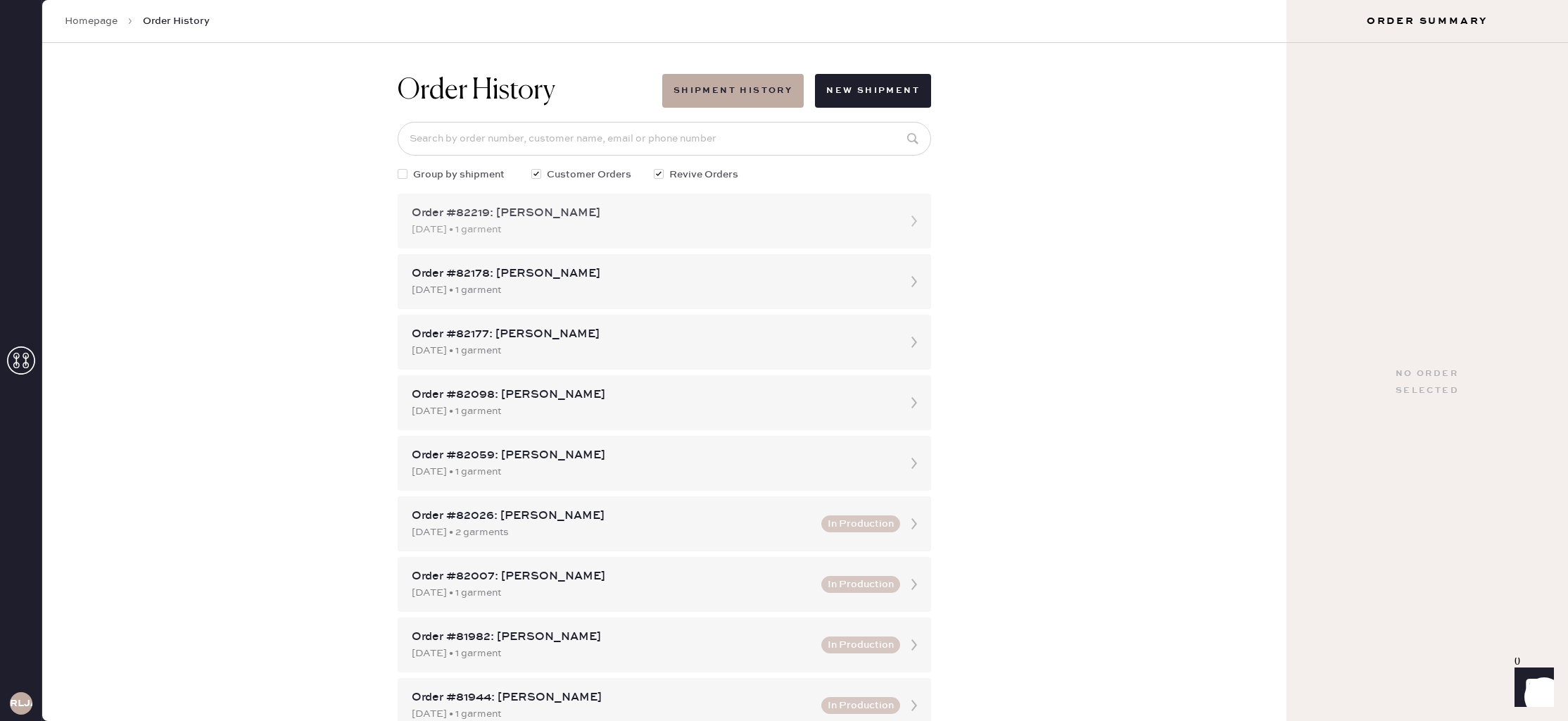
click at [639, 232] on div "[DATE] • 1 garment" at bounding box center [651, 229] width 480 height 16
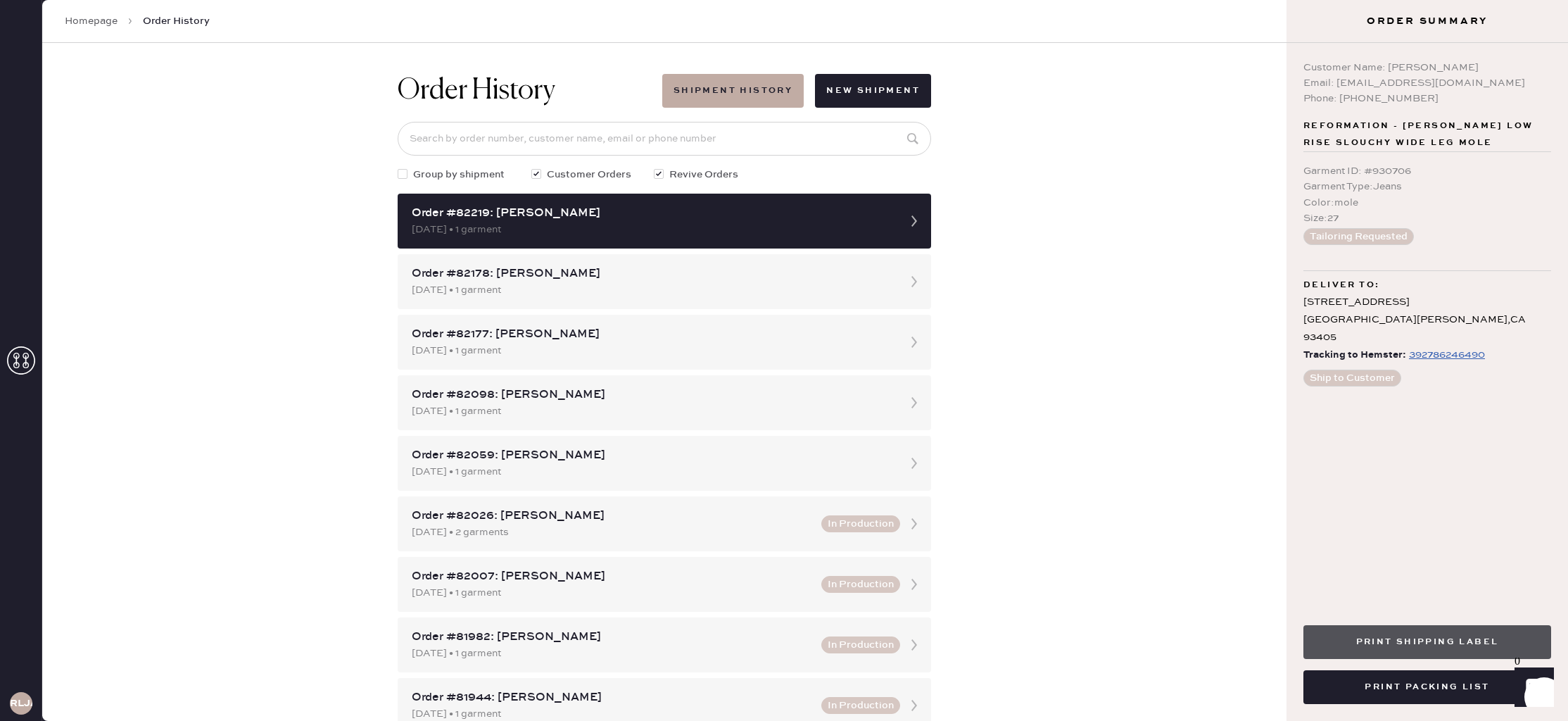
click at [1400, 648] on button "Print Shipping Label" at bounding box center [1427, 642] width 248 height 34
